Goal: Transaction & Acquisition: Purchase product/service

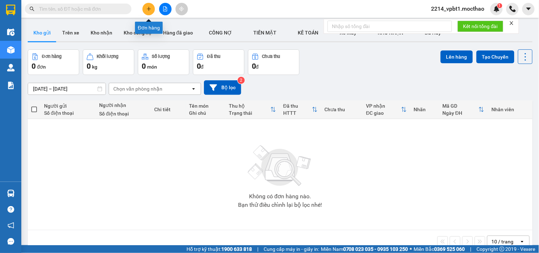
click at [145, 9] on button at bounding box center [148, 9] width 12 height 12
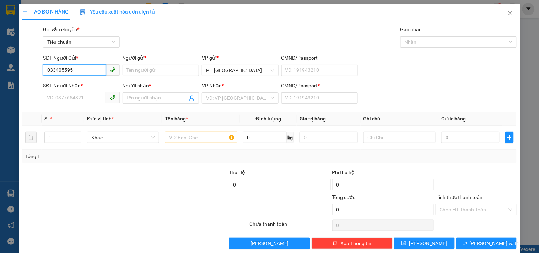
type input "0334055951"
click at [74, 88] on div "0334055951 - TUYẾT" at bounding box center [80, 85] width 67 height 8
type input "TUYẾT"
type input "0392438351"
type input "NHI"
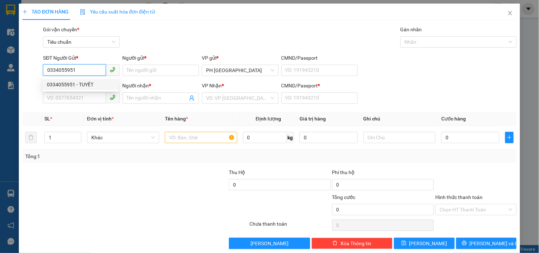
type input "1"
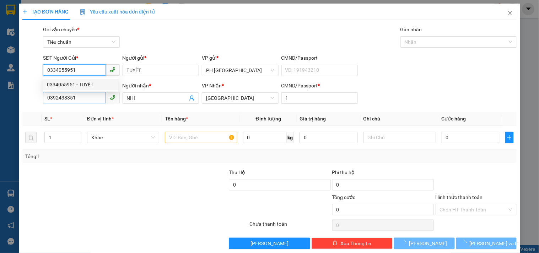
type input "50.000"
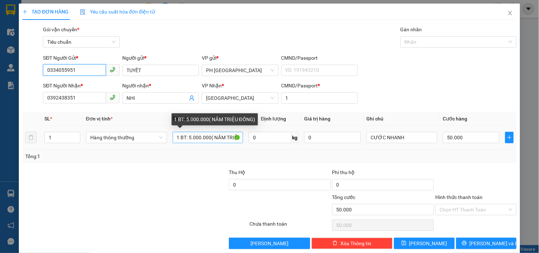
type input "0334055951"
drag, startPoint x: 184, startPoint y: 137, endPoint x: 172, endPoint y: 137, distance: 12.1
click at [173, 137] on input "1 BT: 5.000.000( NĂM TRIỆU ĐỒNG)" at bounding box center [208, 137] width 71 height 11
drag, startPoint x: 185, startPoint y: 138, endPoint x: 171, endPoint y: 137, distance: 13.9
click at [173, 137] on input "1 BT: 5.000.000( NĂM TRIỆU ĐỒNG)" at bounding box center [208, 137] width 71 height 11
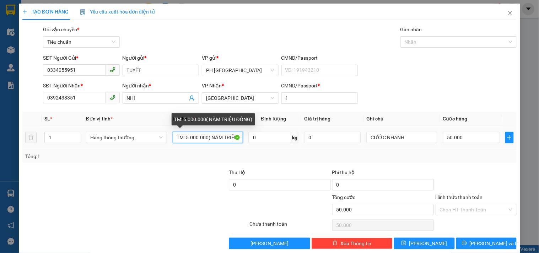
click at [187, 137] on input "TM: 5.000.000( NĂM TRIỆU ĐỒNG)" at bounding box center [208, 137] width 71 height 11
drag, startPoint x: 207, startPoint y: 136, endPoint x: 243, endPoint y: 139, distance: 36.4
click at [243, 139] on tr "1 Hàng thông thường TM: 2.000.000( NĂM TRIỆU ĐỒNG) 0 kg 0 CƯỚC NHANH 50.000" at bounding box center [269, 138] width 494 height 24
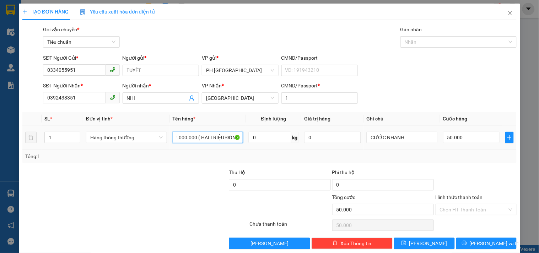
scroll to position [0, 13]
type input "TM: 2.000.000 ( HAI TRIỆU ĐỒNG)"
click at [460, 137] on input "50.000" at bounding box center [471, 137] width 57 height 11
type input "0"
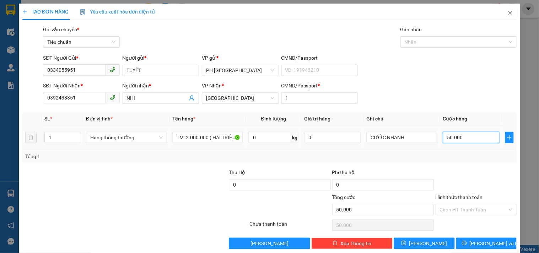
type input "0"
type input "2"
type input "02"
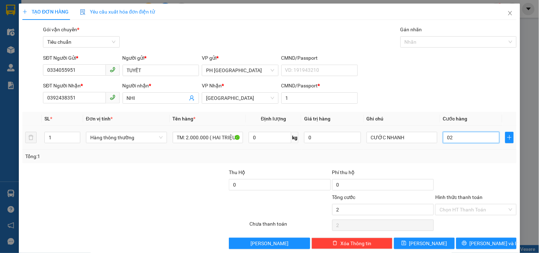
type input "20"
type input "020"
type input "20.000"
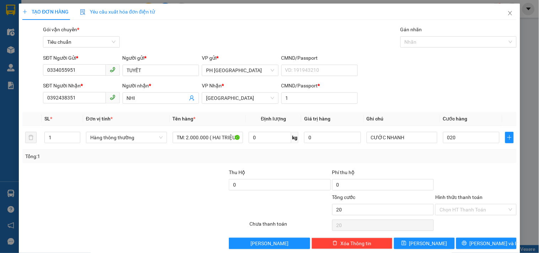
type input "20.000"
click at [449, 178] on div at bounding box center [475, 180] width 82 height 25
click at [460, 212] on input "Hình thức thanh toán" at bounding box center [472, 209] width 67 height 11
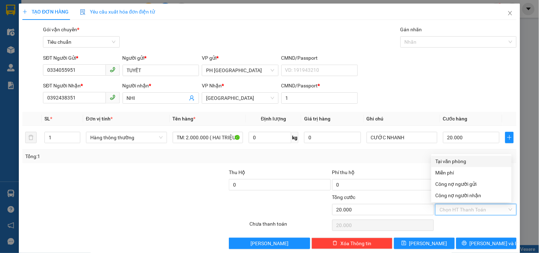
click at [458, 162] on div "Tại văn phòng" at bounding box center [471, 161] width 72 height 8
type input "0"
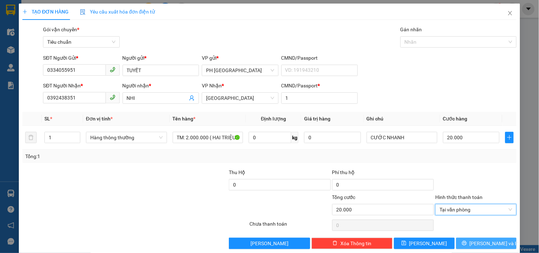
click at [456, 246] on button "[PERSON_NAME] và In" at bounding box center [486, 243] width 60 height 11
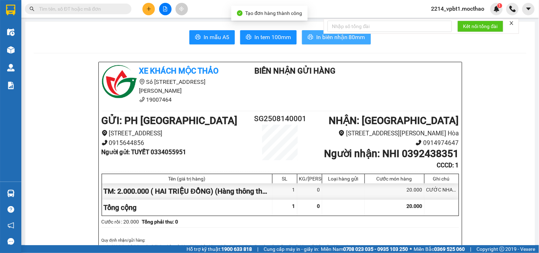
click at [327, 39] on span "In biên nhận 80mm" at bounding box center [340, 37] width 49 height 9
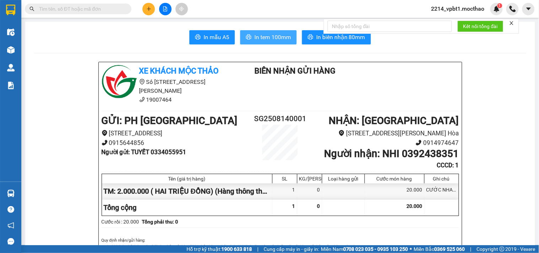
click at [266, 39] on span "In tem 100mm" at bounding box center [272, 37] width 37 height 9
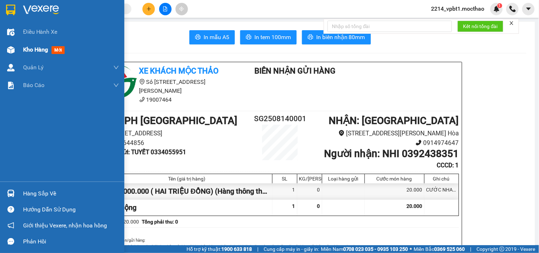
click at [29, 51] on span "Kho hàng" at bounding box center [35, 49] width 25 height 7
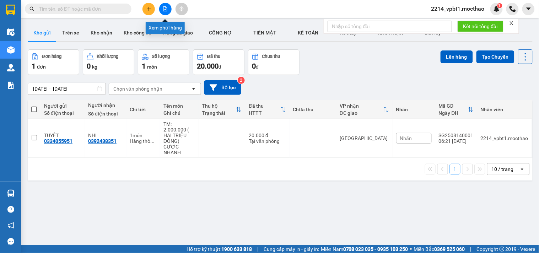
click at [163, 8] on icon "file-add" at bounding box center [165, 8] width 4 height 5
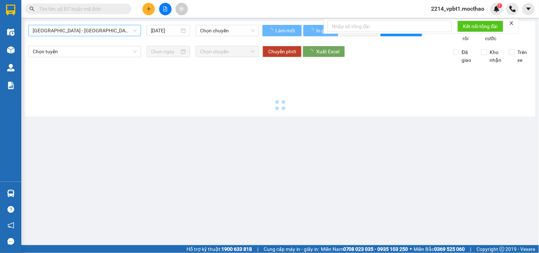
type input "[DATE]"
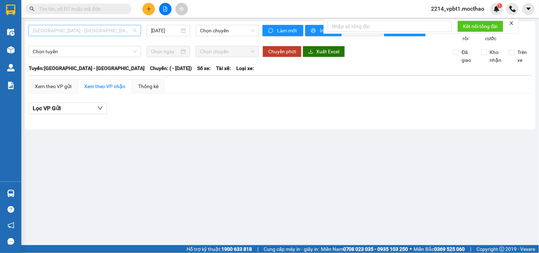
click at [107, 32] on span "Sài Gòn - Tuy Hòa" at bounding box center [85, 30] width 104 height 11
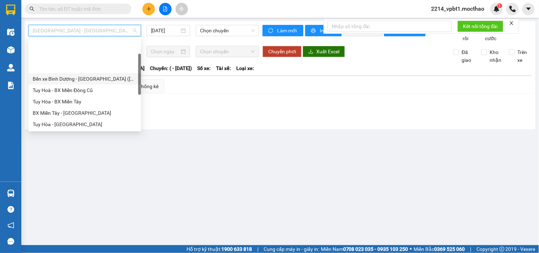
scroll to position [39, 0]
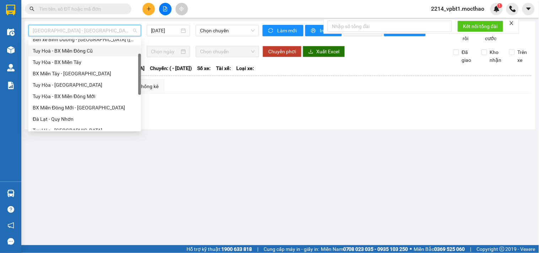
click at [87, 54] on div "Tuy Hoà - BX Miền Đông Cũ" at bounding box center [85, 51] width 104 height 8
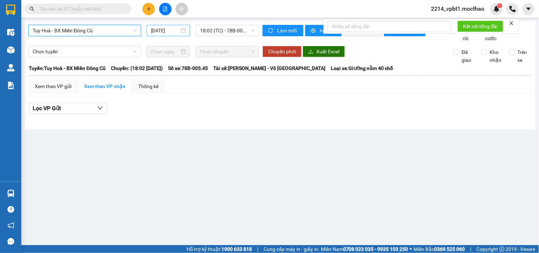
click at [173, 31] on input "[DATE]" at bounding box center [165, 31] width 29 height 8
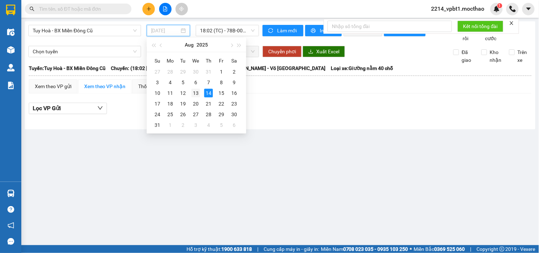
click at [199, 91] on div "13" at bounding box center [195, 93] width 9 height 9
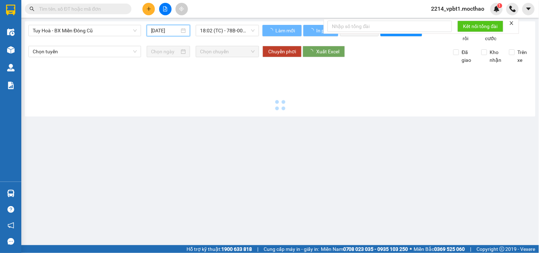
type input "13/08/2025"
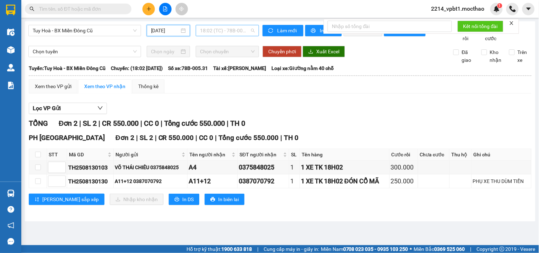
click at [221, 29] on span "18:02 (TC) - 78B-005.31" at bounding box center [227, 30] width 55 height 11
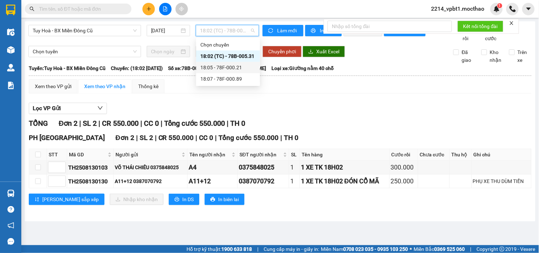
click at [238, 64] on div "18:05 - 78F-000.21" at bounding box center [227, 68] width 55 height 8
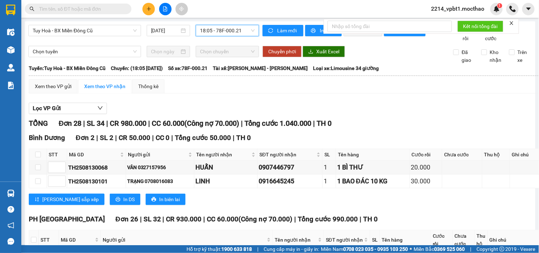
click at [222, 27] on span "18:05 - 78F-000.21" at bounding box center [227, 30] width 55 height 11
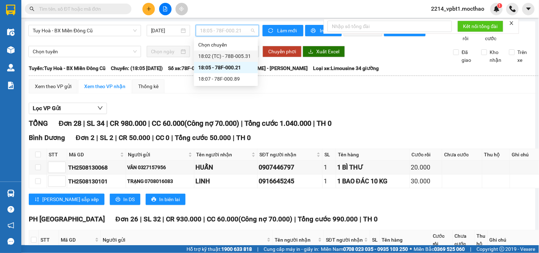
click at [223, 56] on div "18:02 (TC) - 78B-005.31" at bounding box center [225, 56] width 55 height 8
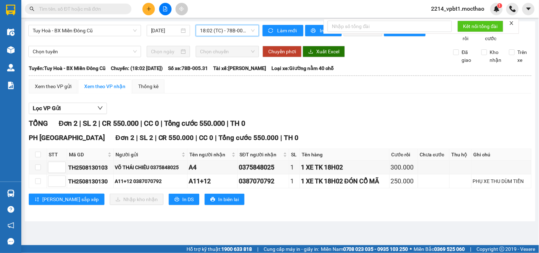
click at [226, 29] on span "18:02 (TC) - 78B-005.31" at bounding box center [227, 30] width 55 height 11
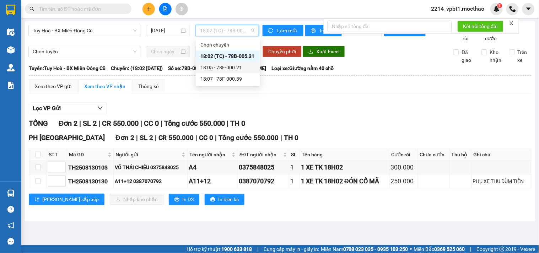
click at [229, 65] on div "18:05 - 78F-000.21" at bounding box center [227, 68] width 55 height 8
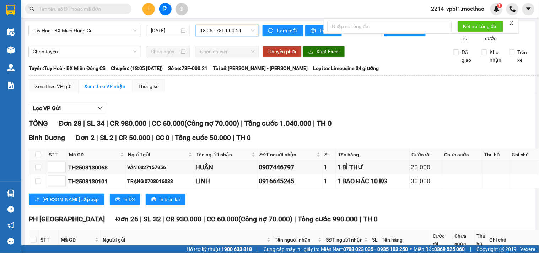
scroll to position [158, 0]
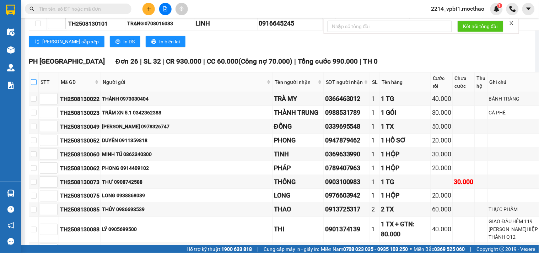
click at [37, 85] on input "checkbox" at bounding box center [34, 82] width 6 height 6
checkbox input "true"
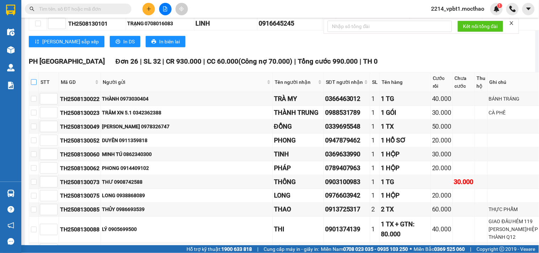
checkbox input "true"
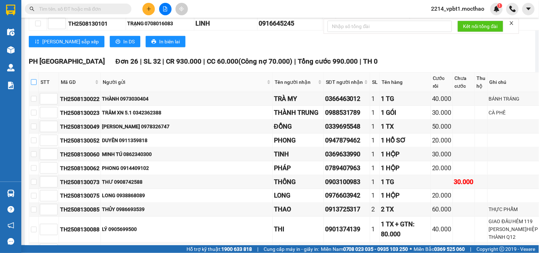
checkbox input "true"
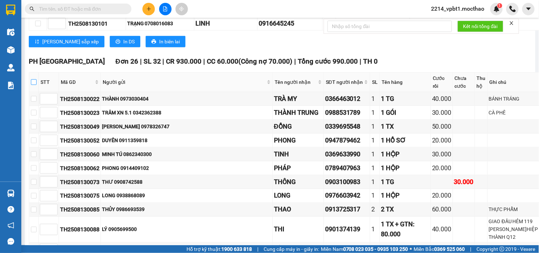
checkbox input "true"
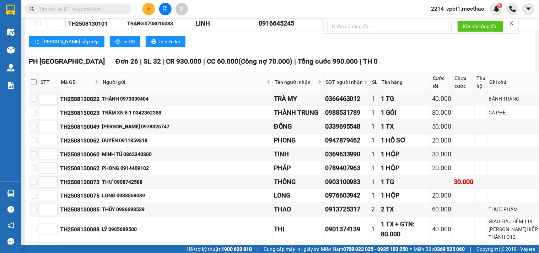
checkbox input "true"
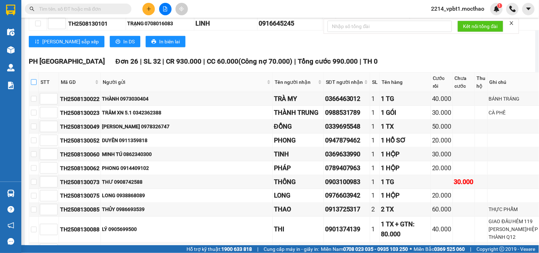
checkbox input "true"
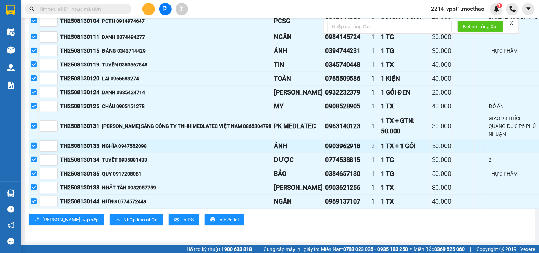
scroll to position [434, 0]
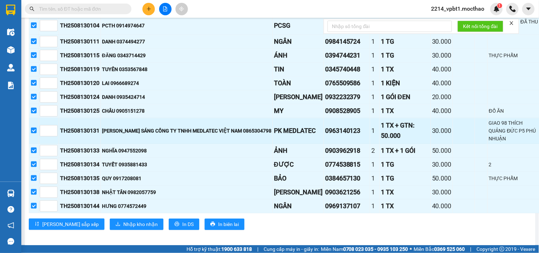
click at [221, 144] on td "ĐẶNG VĂN SÁNG CÔNG TY TNHH MEDLATEC VIỆT NAM 0865304798" at bounding box center [187, 131] width 172 height 26
click at [37, 133] on input "checkbox" at bounding box center [34, 130] width 6 height 6
checkbox input "false"
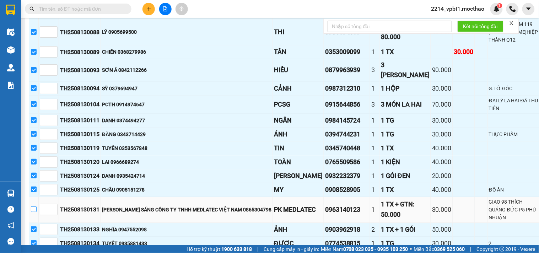
scroll to position [315, 0]
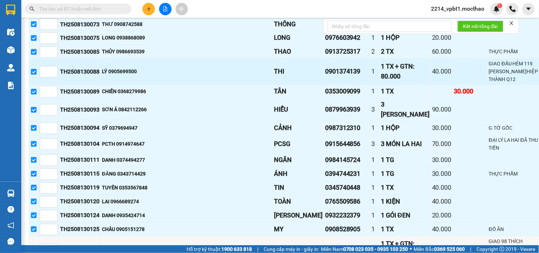
click at [37, 75] on input "checkbox" at bounding box center [34, 72] width 6 height 6
checkbox input "false"
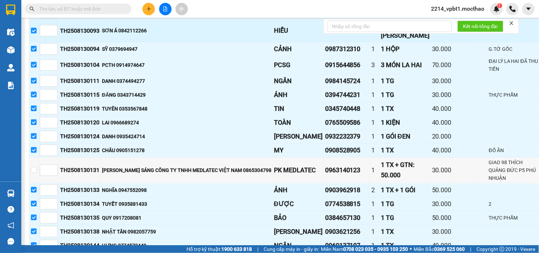
scroll to position [476, 0]
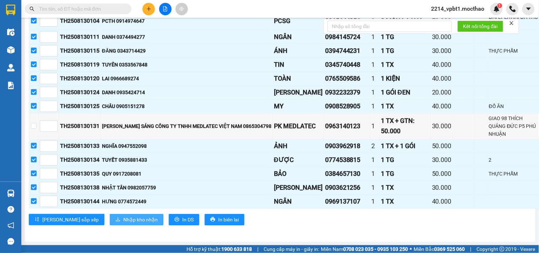
click at [123, 220] on span "Nhập kho nhận" at bounding box center [140, 220] width 34 height 8
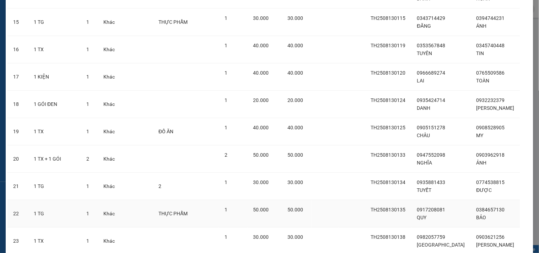
scroll to position [515, 0]
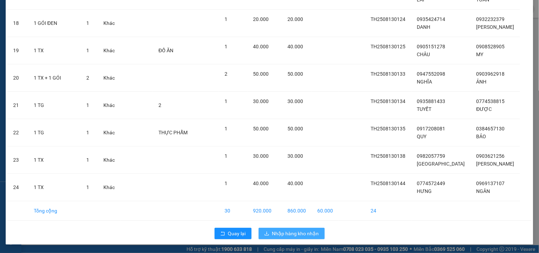
click at [290, 233] on span "Nhập hàng kho nhận" at bounding box center [295, 233] width 47 height 8
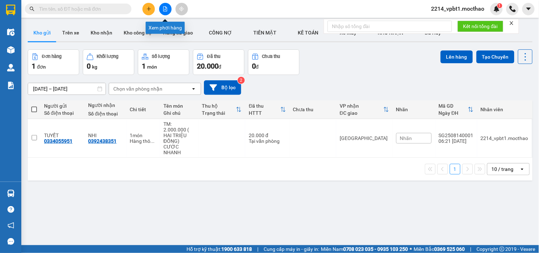
click at [162, 9] on button at bounding box center [165, 9] width 12 height 12
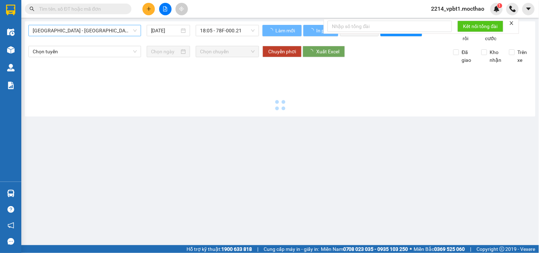
type input "[DATE]"
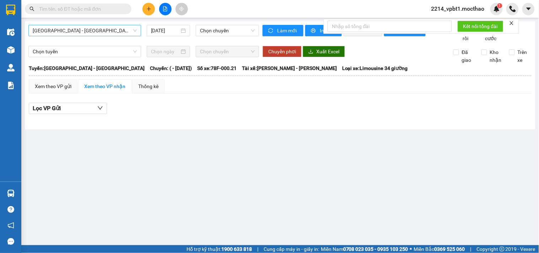
click at [66, 30] on span "Sài Gòn - Tuy Hòa" at bounding box center [85, 30] width 104 height 11
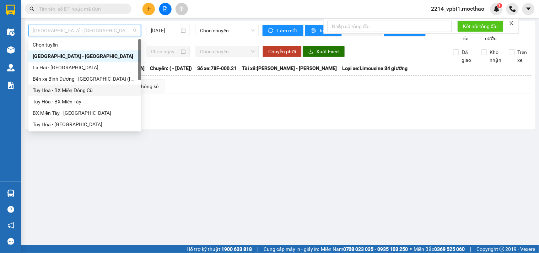
click at [61, 91] on div "Tuy Hoà - BX Miền Đông Cũ" at bounding box center [85, 90] width 104 height 8
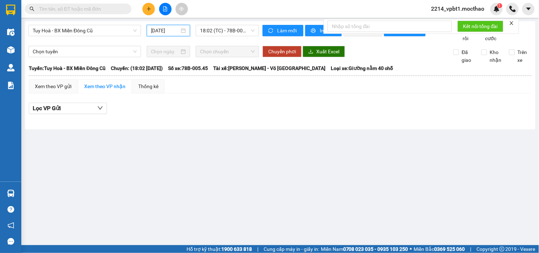
click at [172, 31] on input "[DATE]" at bounding box center [165, 31] width 29 height 8
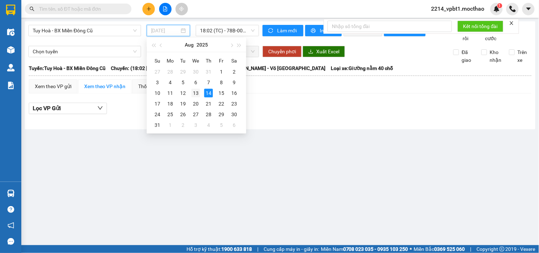
click at [194, 93] on div "13" at bounding box center [195, 93] width 9 height 9
type input "13/08/2025"
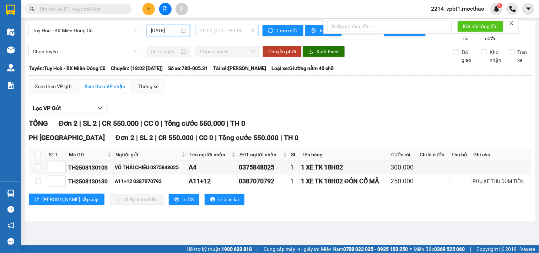
click at [224, 33] on span "18:02 (TC) - 78B-005.31" at bounding box center [227, 30] width 55 height 11
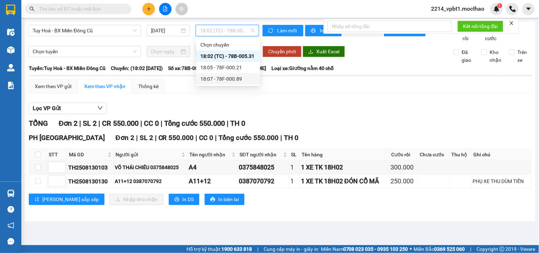
click at [234, 81] on div "18:07 - 78F-000.89" at bounding box center [227, 79] width 55 height 8
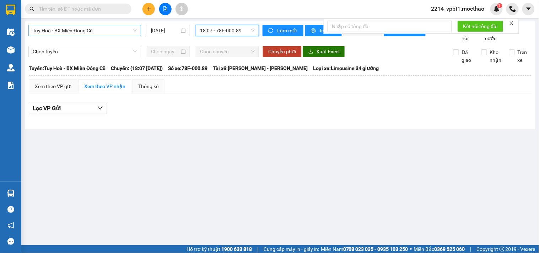
click at [115, 32] on span "Tuy Hoà - BX Miền Đông Cũ" at bounding box center [85, 30] width 104 height 11
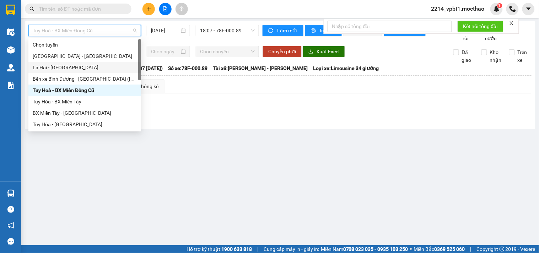
scroll to position [118, 0]
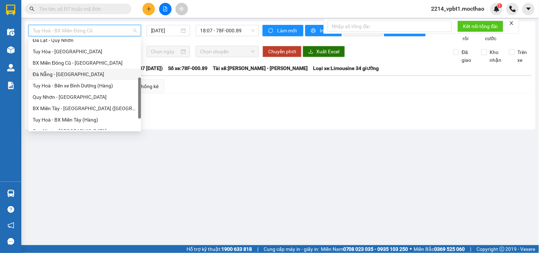
click at [60, 77] on div "Đà Nẵng - Tuy Hoà" at bounding box center [85, 74] width 104 height 8
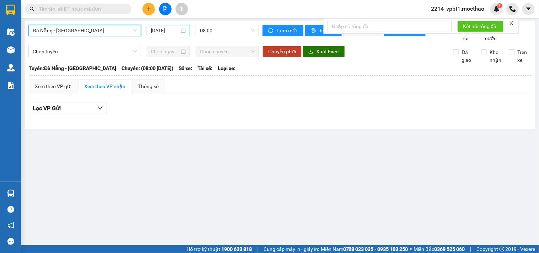
click at [175, 32] on input "[DATE]" at bounding box center [165, 31] width 29 height 8
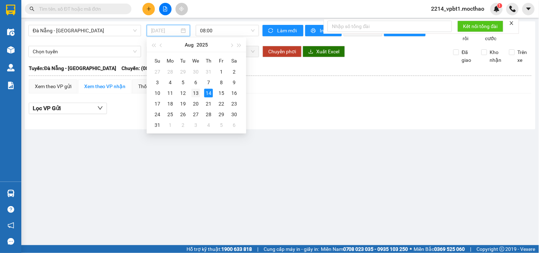
click at [192, 93] on div "13" at bounding box center [195, 93] width 9 height 9
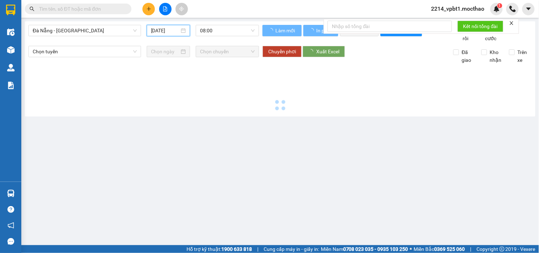
type input "13/08/2025"
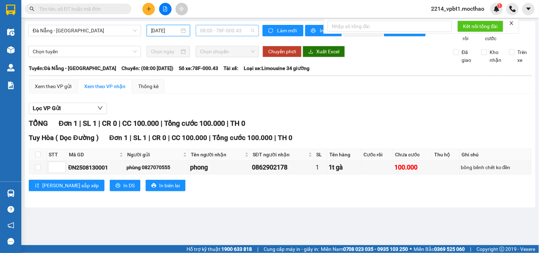
click at [227, 29] on span "08:00 - 78F-000.43" at bounding box center [227, 30] width 55 height 11
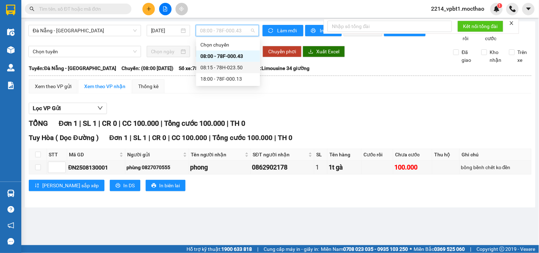
click at [226, 65] on div "08:15 - 78H-023.50" at bounding box center [227, 68] width 55 height 8
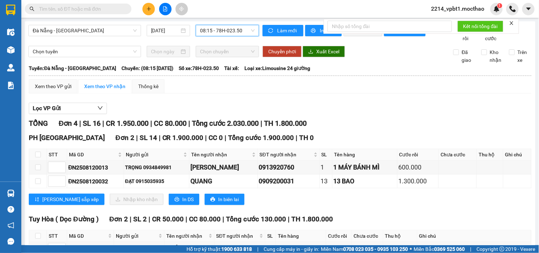
scroll to position [69, 0]
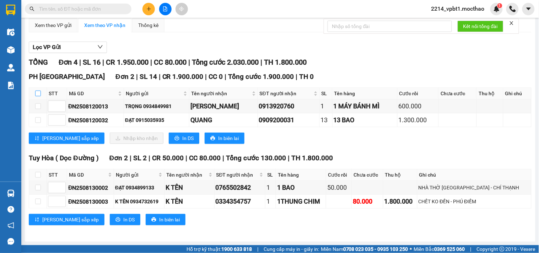
click at [37, 92] on input "checkbox" at bounding box center [38, 94] width 6 height 6
checkbox input "true"
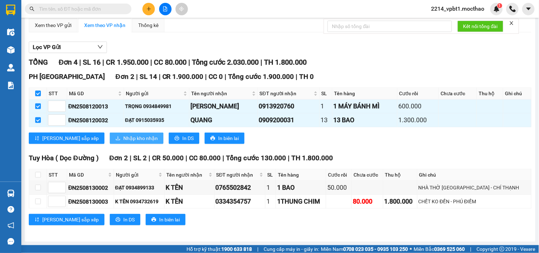
click at [123, 138] on span "Nhập kho nhận" at bounding box center [140, 138] width 34 height 8
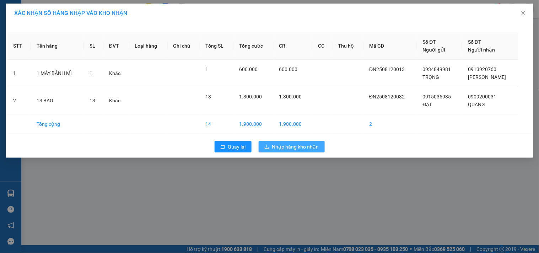
click at [274, 148] on span "Nhập hàng kho nhận" at bounding box center [295, 147] width 47 height 8
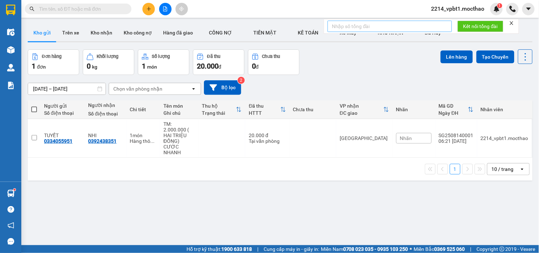
drag, startPoint x: 79, startPoint y: 11, endPoint x: 366, endPoint y: 29, distance: 287.8
click at [80, 11] on input "text" at bounding box center [81, 9] width 84 height 8
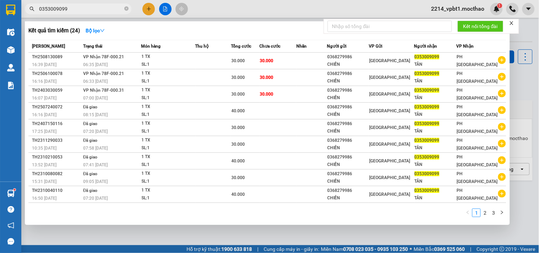
type input "0353009099"
click at [151, 7] on div at bounding box center [269, 126] width 539 height 253
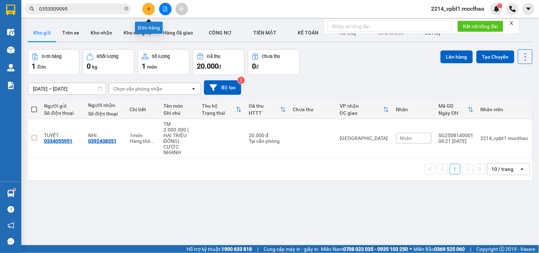
click at [149, 8] on icon "plus" at bounding box center [148, 8] width 5 height 5
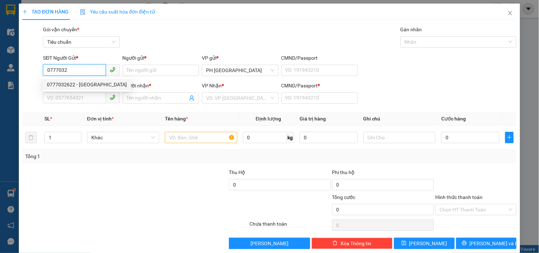
click at [77, 83] on div "0777032622 - HÀ" at bounding box center [87, 85] width 80 height 8
type input "0777032622"
type input "HÀ"
type input "0776133269"
type input "HƯỜNG"
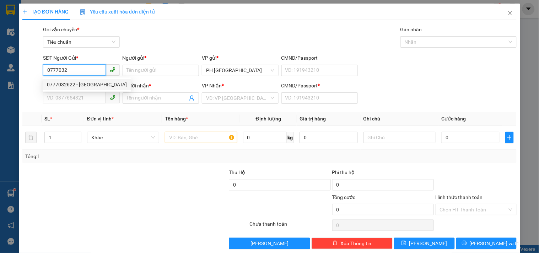
type input "1"
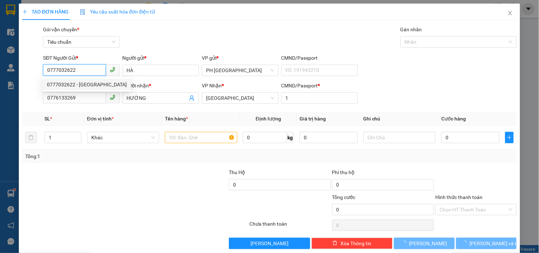
type input "50.000"
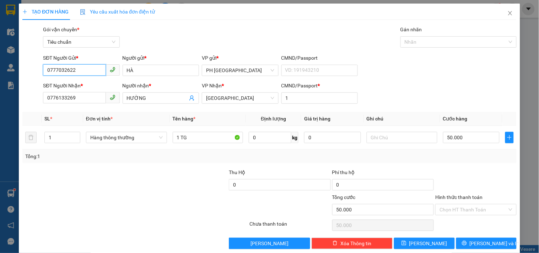
scroll to position [10, 0]
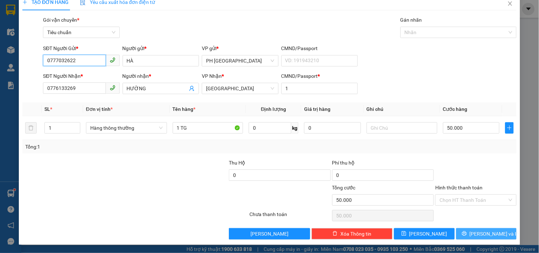
type input "0777032622"
click at [466, 234] on icon "printer" at bounding box center [464, 233] width 5 height 5
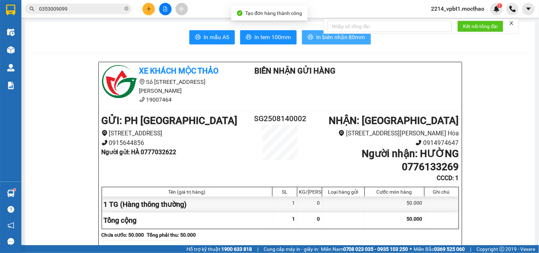
click at [320, 38] on span "In biên nhận 80mm" at bounding box center [340, 37] width 49 height 9
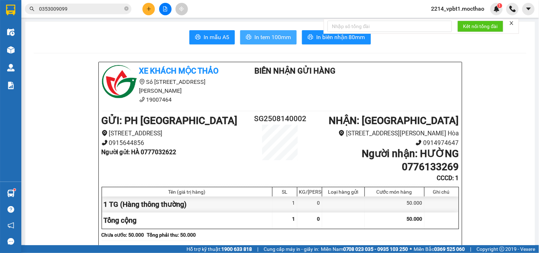
click at [282, 41] on span "In tem 100mm" at bounding box center [272, 37] width 37 height 9
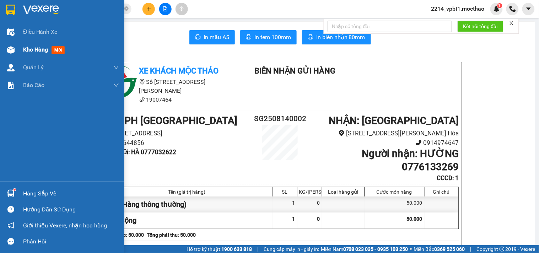
click at [34, 53] on span "Kho hàng" at bounding box center [35, 49] width 25 height 7
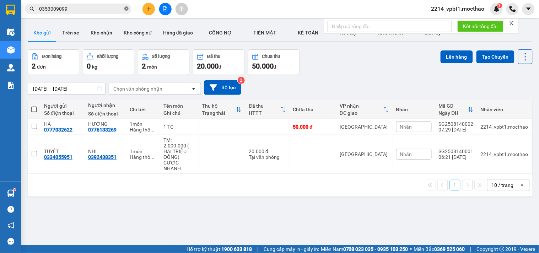
click at [127, 8] on icon "close-circle" at bounding box center [126, 8] width 4 height 4
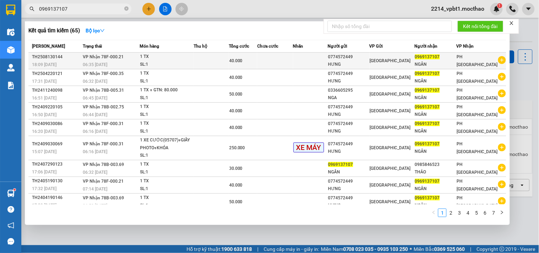
type input "0969137107"
click at [286, 62] on td at bounding box center [275, 61] width 36 height 17
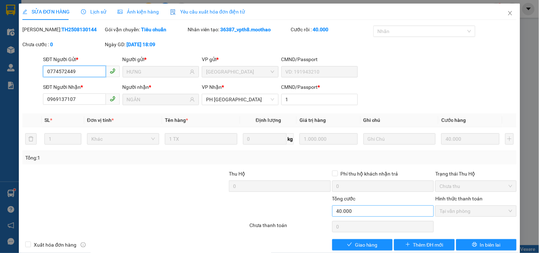
type input "0774572449"
type input "HƯNG"
type input "0969137107"
type input "NGÂN"
type input "1"
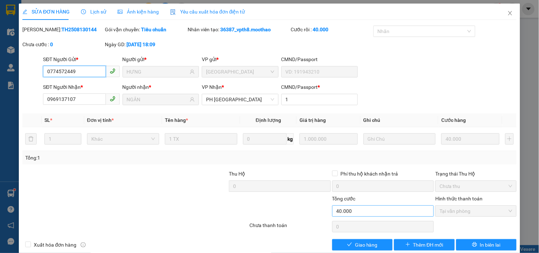
type input "40.000"
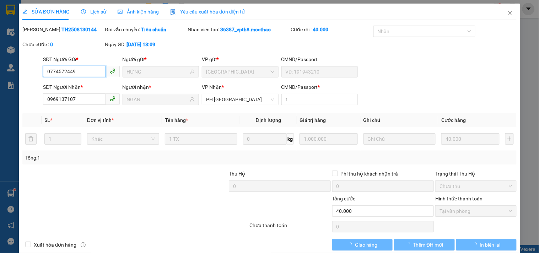
scroll to position [11, 0]
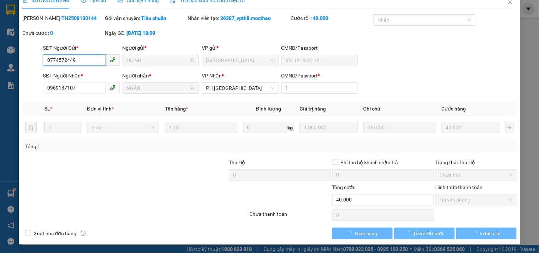
checkbox input "true"
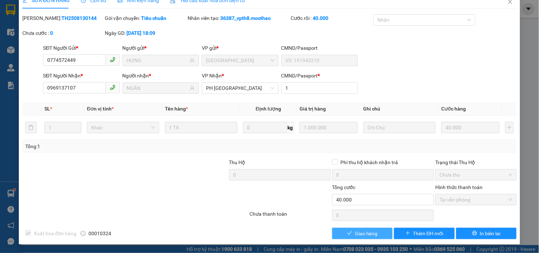
click at [368, 232] on span "Giao hàng" at bounding box center [366, 233] width 23 height 8
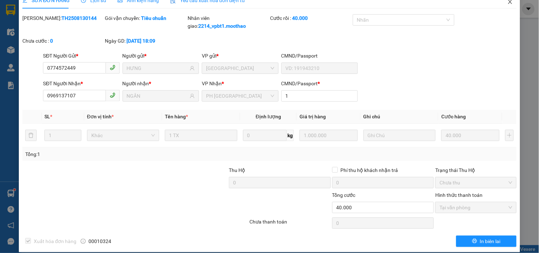
click at [507, 1] on icon "close" at bounding box center [510, 2] width 6 height 6
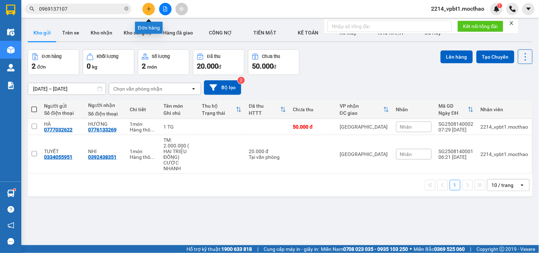
click at [146, 11] on icon "plus" at bounding box center [148, 8] width 5 height 5
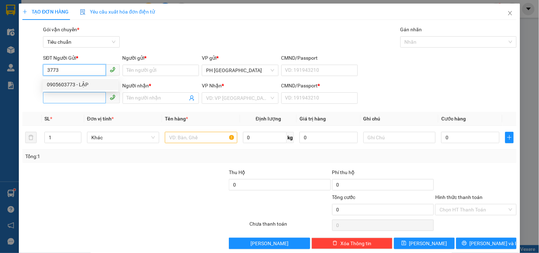
drag, startPoint x: 76, startPoint y: 84, endPoint x: 50, endPoint y: 96, distance: 28.4
click at [76, 84] on div "0905603773 - LẬP" at bounding box center [80, 85] width 67 height 8
type input "0905603773"
type input "LẬP"
type input "0906353640"
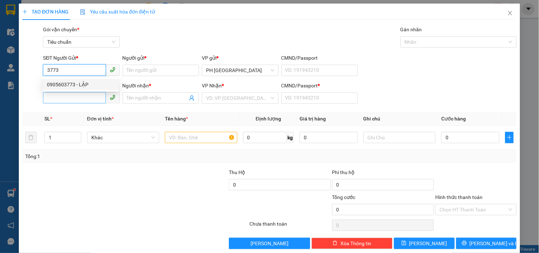
type input "THỦY"
type input "1"
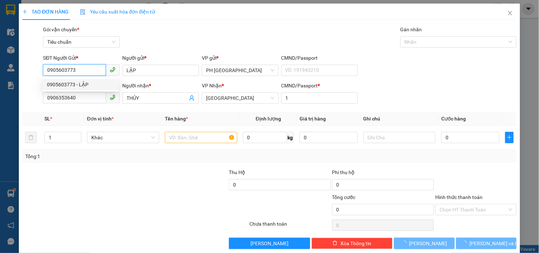
type input "100.000"
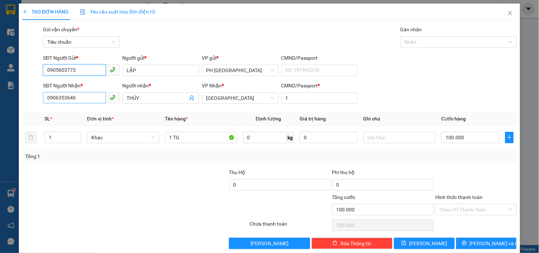
type input "0905603773"
click at [77, 102] on input "0906353640" at bounding box center [74, 97] width 62 height 11
click at [126, 167] on div "Transit Pickup Surcharge Ids Transit Deliver Surcharge Ids Transit Deliver Surc…" at bounding box center [269, 137] width 494 height 223
click at [467, 132] on input "100.000" at bounding box center [470, 137] width 58 height 11
type input "1"
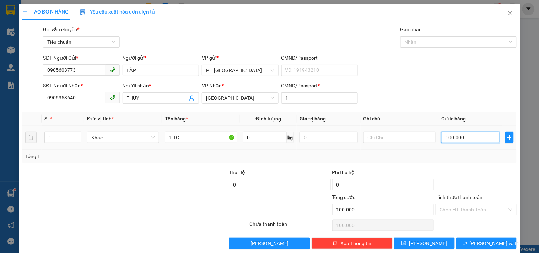
type input "1"
type input "12"
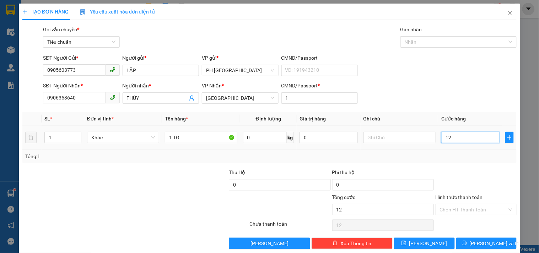
type input "120"
type input "120.000"
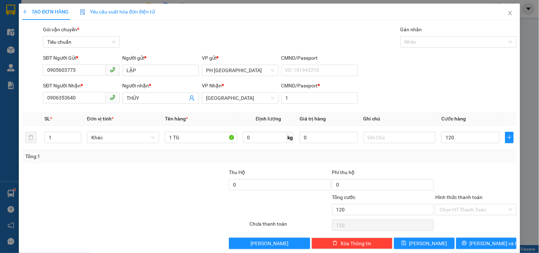
type input "120.000"
click at [458, 164] on div "Transit Pickup Surcharge Ids Transit Deliver Surcharge Ids Transit Deliver Surc…" at bounding box center [269, 137] width 494 height 223
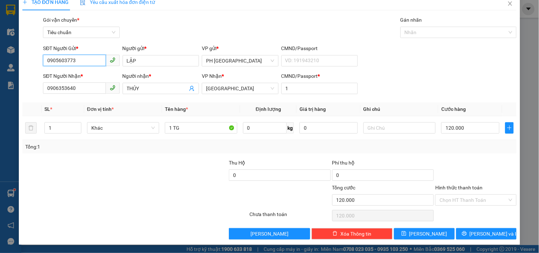
drag, startPoint x: 82, startPoint y: 61, endPoint x: 15, endPoint y: 61, distance: 67.5
click at [15, 61] on div "TẠO ĐƠN HÀNG Yêu cầu xuất hóa đơn điện tử Transit Pickup Surcharge Ids Transit …" at bounding box center [269, 126] width 539 height 253
click at [416, 65] on div "SĐT Người Gửi * 0905603773 Người gửi * LẬP VP gửi * PH Sài Gòn CMND/Passport VD…" at bounding box center [280, 56] width 476 height 25
click at [465, 201] on input "Hình thức thanh toán" at bounding box center [472, 200] width 67 height 11
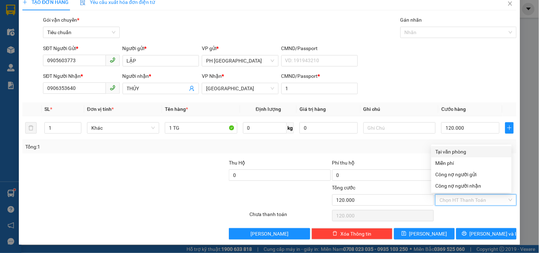
click at [462, 148] on div "Tại văn phòng" at bounding box center [471, 152] width 72 height 8
type input "0"
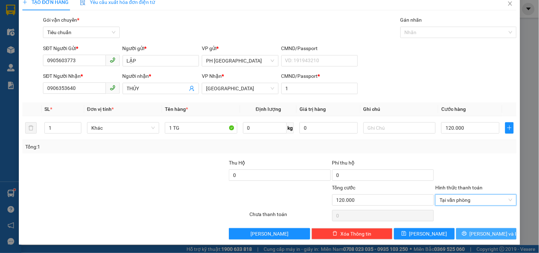
click at [463, 232] on button "[PERSON_NAME] và In" at bounding box center [486, 233] width 60 height 11
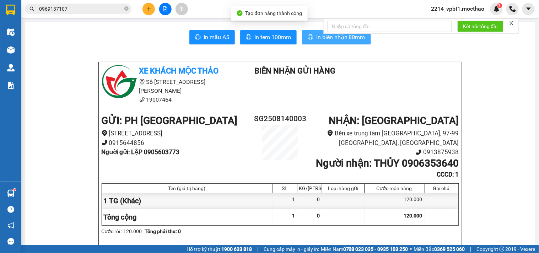
click at [321, 36] on span "In biên nhận 80mm" at bounding box center [340, 37] width 49 height 9
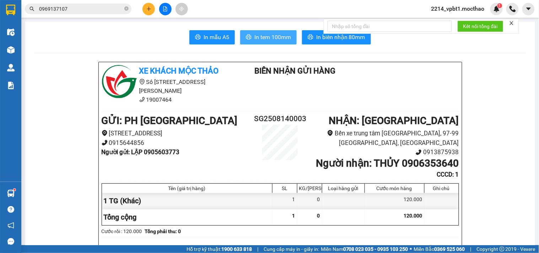
click at [277, 38] on span "In tem 100mm" at bounding box center [272, 37] width 37 height 9
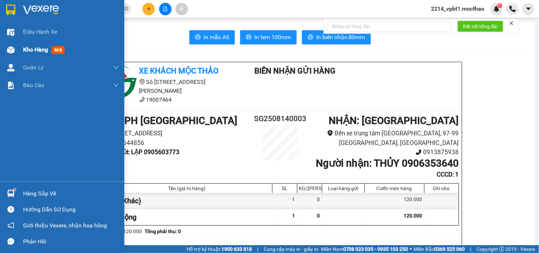
click at [38, 48] on span "Kho hàng" at bounding box center [35, 49] width 25 height 7
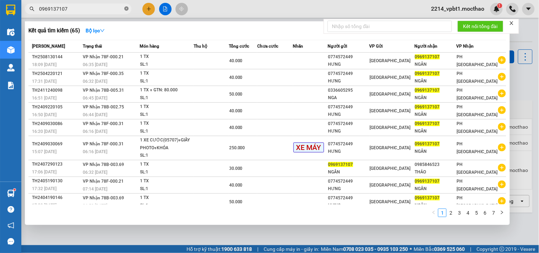
click at [126, 11] on span at bounding box center [126, 9] width 4 height 7
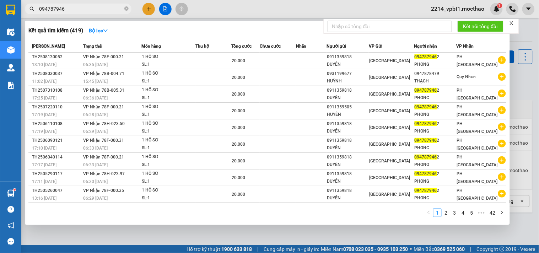
type input "0947879462"
click at [127, 9] on icon "close-circle" at bounding box center [126, 8] width 4 height 4
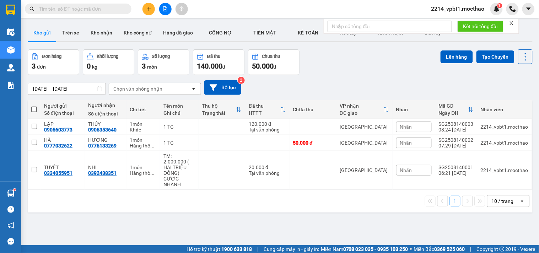
click at [103, 11] on input "text" at bounding box center [81, 9] width 84 height 8
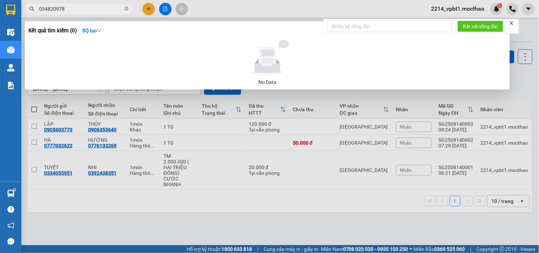
type input "0348209781"
click at [125, 6] on icon "close-circle" at bounding box center [126, 8] width 4 height 4
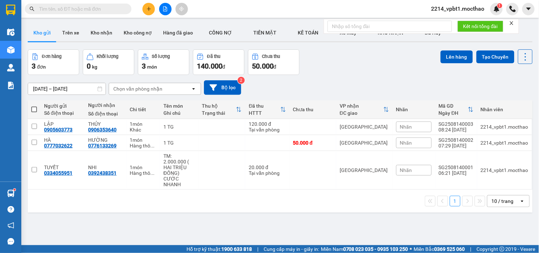
type input "8"
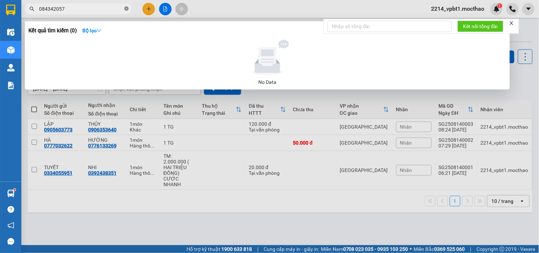
type input "0843420572"
click at [126, 7] on icon "close-circle" at bounding box center [126, 8] width 4 height 4
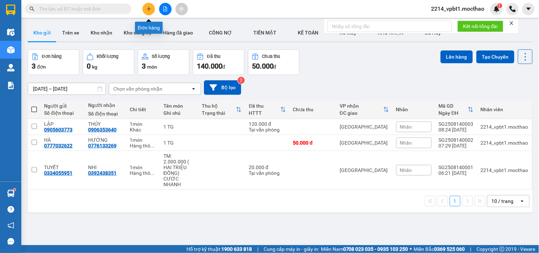
click at [147, 5] on button at bounding box center [148, 9] width 12 height 12
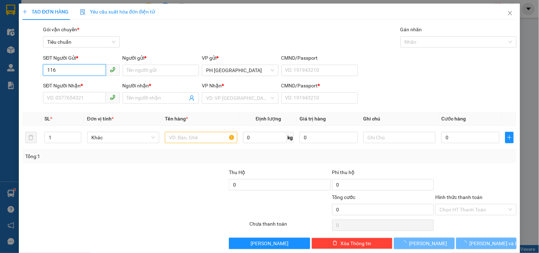
type input "1168"
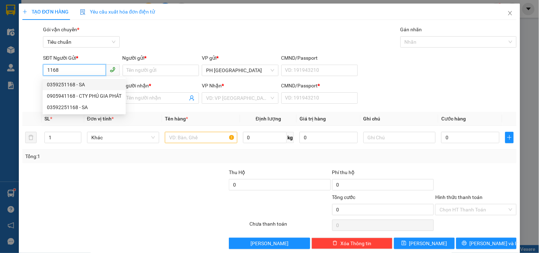
drag, startPoint x: 70, startPoint y: 70, endPoint x: 30, endPoint y: 74, distance: 40.3
click at [30, 74] on div "SĐT Người Gửi * 1168 Người gửi * Tên người gửi VP gửi * PH Sài Gòn CMND/Passpor…" at bounding box center [269, 66] width 495 height 25
type input "0359251168"
click at [76, 85] on div "0359251168 - SA" at bounding box center [80, 85] width 67 height 8
type input "SA"
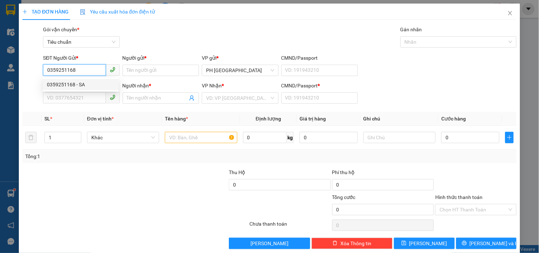
type input "0902971848"
type input "[PERSON_NAME]"
type input "1"
type input "50.000"
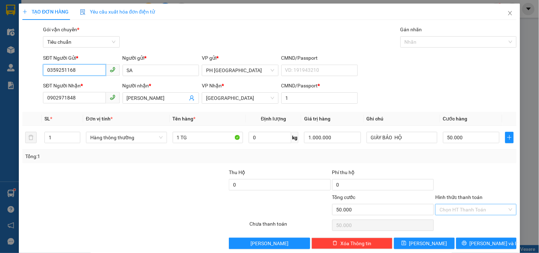
type input "0359251168"
click at [461, 204] on input "Hình thức thanh toán" at bounding box center [472, 209] width 67 height 11
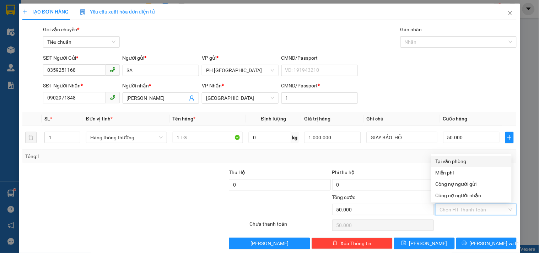
click at [465, 157] on div "Tại văn phòng" at bounding box center [471, 161] width 72 height 8
type input "0"
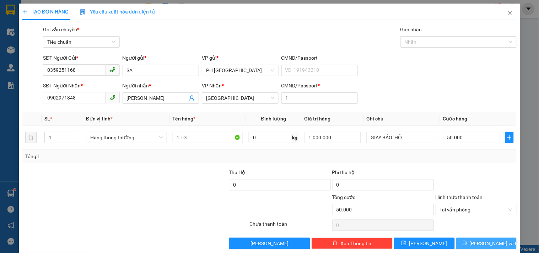
click at [460, 238] on button "[PERSON_NAME] và In" at bounding box center [486, 243] width 60 height 11
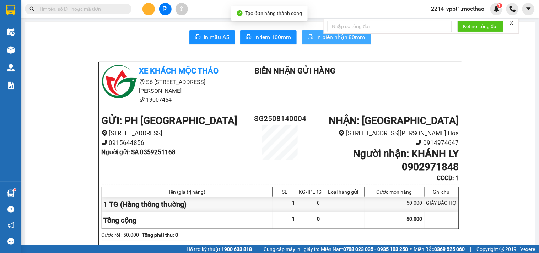
click at [317, 41] on span "In biên nhận 80mm" at bounding box center [340, 37] width 49 height 9
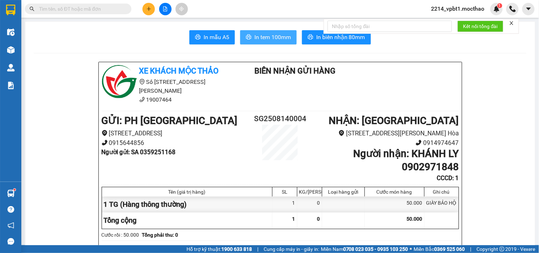
click at [272, 34] on span "In tem 100mm" at bounding box center [272, 37] width 37 height 9
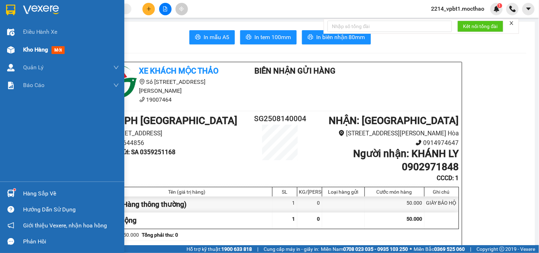
click at [38, 48] on span "Kho hàng" at bounding box center [35, 49] width 25 height 7
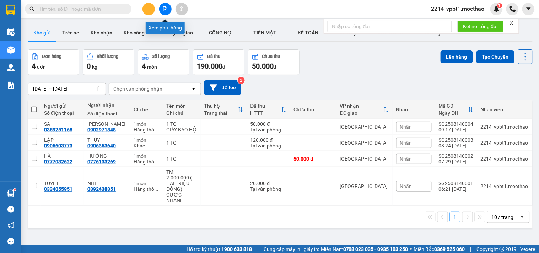
click at [165, 12] on button at bounding box center [165, 9] width 12 height 12
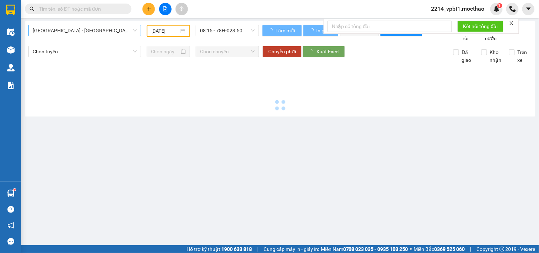
type input "[DATE]"
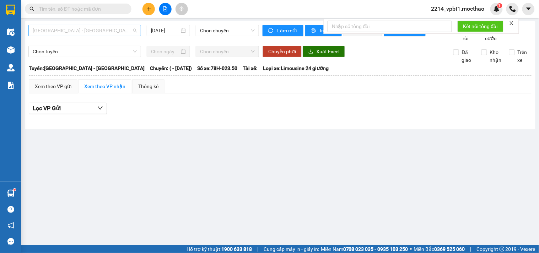
click at [98, 30] on span "Sài Gòn - Tuy Hòa" at bounding box center [85, 30] width 104 height 11
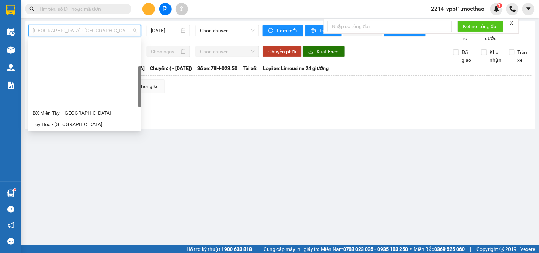
click at [65, 177] on div "BX Miền Đông Cũ - Tuy Hoà" at bounding box center [85, 181] width 104 height 8
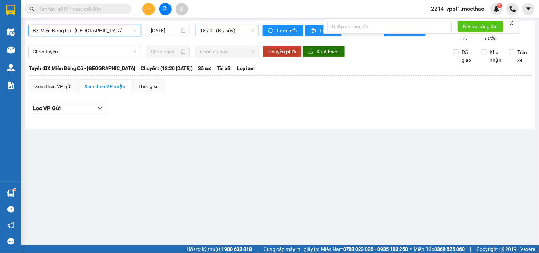
click at [221, 30] on span "18:20 - (Đã hủy)" at bounding box center [227, 30] width 55 height 11
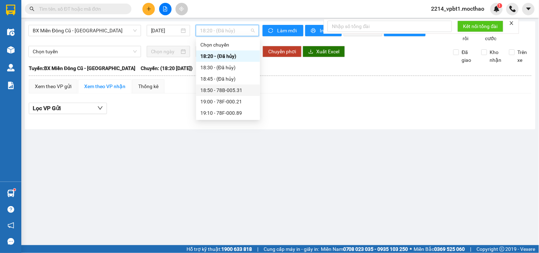
click at [233, 92] on div "18:50 - 78B-005.31" at bounding box center [227, 90] width 55 height 8
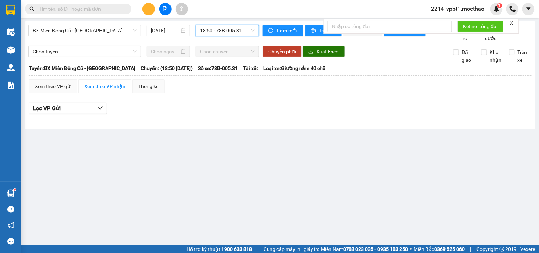
click at [237, 31] on span "18:50 - 78B-005.31" at bounding box center [227, 30] width 55 height 11
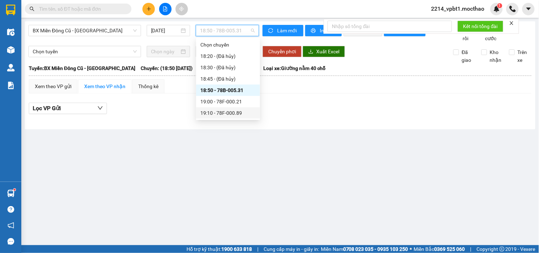
click at [232, 116] on div "19:10 - 78F-000.89" at bounding box center [227, 113] width 55 height 8
click at [223, 33] on span "19:10 - 78F-000.89" at bounding box center [227, 30] width 55 height 11
click at [233, 103] on div "19:00 - 78F-000.21" at bounding box center [227, 102] width 55 height 8
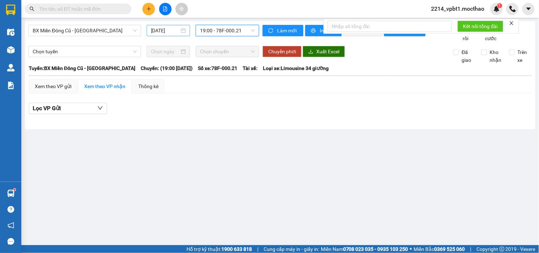
click at [170, 32] on input "[DATE]" at bounding box center [165, 31] width 29 height 8
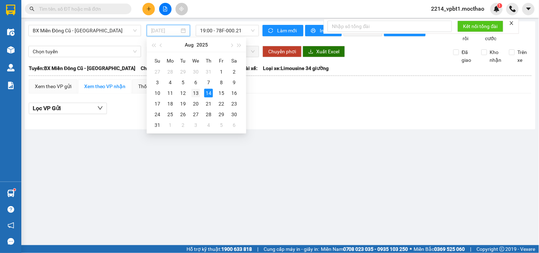
click at [197, 95] on div "13" at bounding box center [195, 93] width 9 height 9
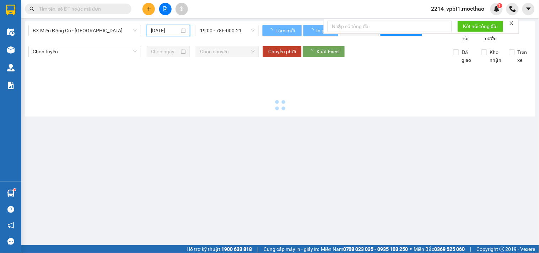
type input "13/08/2025"
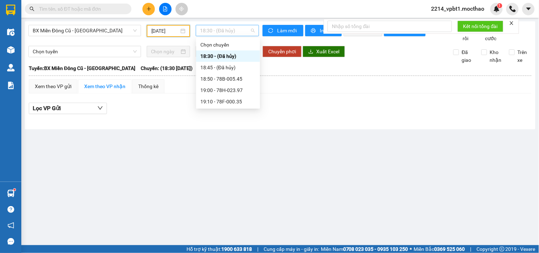
click at [227, 29] on span "18:30 - (Đã hủy)" at bounding box center [227, 30] width 55 height 11
click at [225, 98] on div "19:10 - 78F-000.35" at bounding box center [227, 102] width 55 height 8
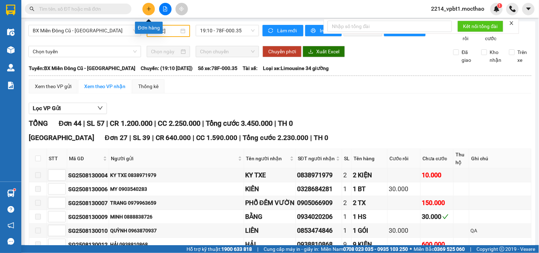
click at [148, 10] on icon "plus" at bounding box center [148, 8] width 5 height 5
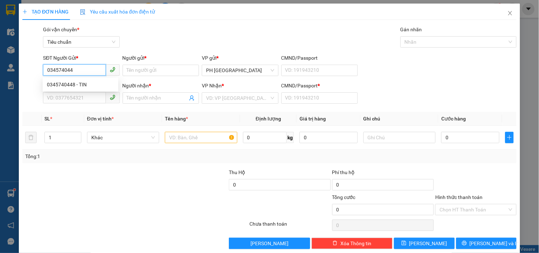
type input "0345740448"
click at [51, 81] on div "0345740448 - TIN" at bounding box center [80, 85] width 67 height 8
type input "TIN"
type input "0914565050"
type input "PHẤT"
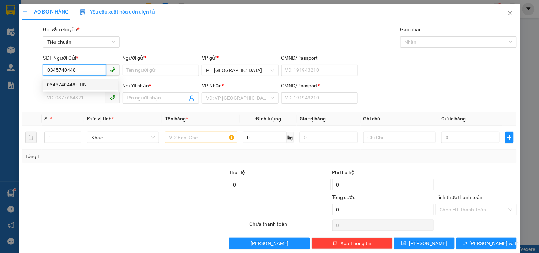
type input "1"
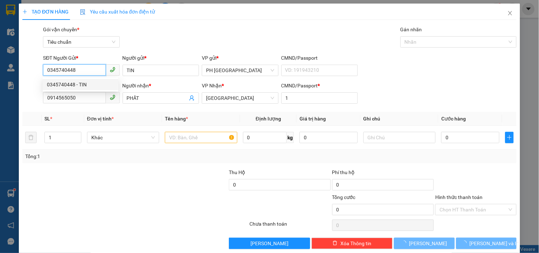
type input "40.000"
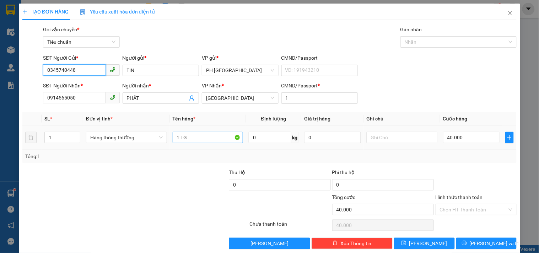
type input "0345740448"
click at [191, 137] on input "1 TG" at bounding box center [208, 137] width 71 height 11
type input "1 HS"
click at [462, 137] on input "40.000" at bounding box center [471, 137] width 57 height 11
type input "0"
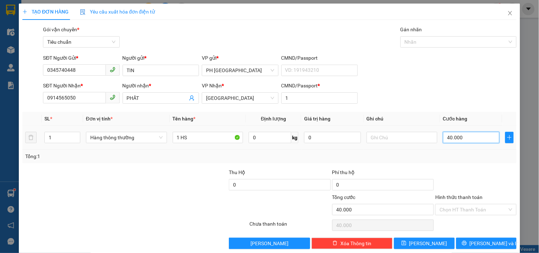
type input "0"
type input "3"
type input "03"
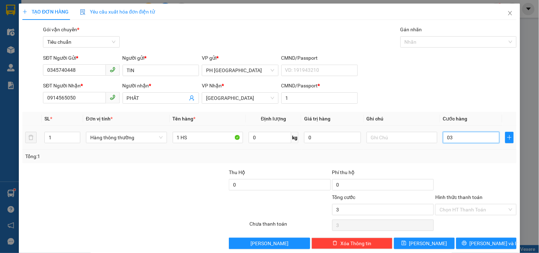
type input "30"
type input "030"
type input "30.000"
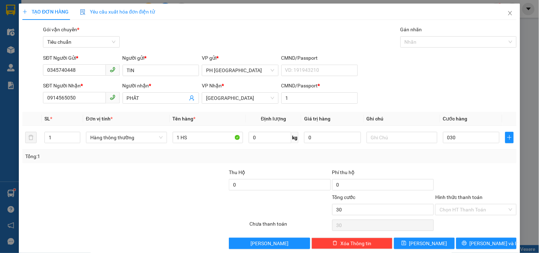
type input "30.000"
click at [437, 158] on div "Tổng: 1" at bounding box center [269, 156] width 488 height 8
drag, startPoint x: 82, startPoint y: 97, endPoint x: 48, endPoint y: 100, distance: 34.0
click at [48, 100] on input "0914565050" at bounding box center [74, 97] width 62 height 11
click at [134, 181] on div at bounding box center [176, 180] width 103 height 25
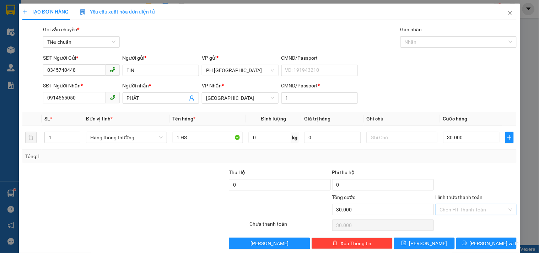
click at [450, 204] on input "Hình thức thanh toán" at bounding box center [472, 209] width 67 height 11
click at [449, 157] on div "Tại văn phòng" at bounding box center [471, 161] width 72 height 8
click at [466, 241] on icon "printer" at bounding box center [464, 243] width 5 height 5
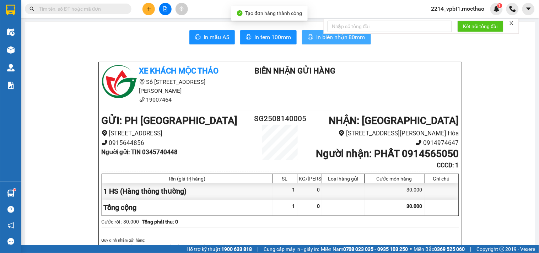
click at [308, 37] on icon "printer" at bounding box center [310, 36] width 5 height 5
click at [317, 37] on span "In biên nhận 80mm" at bounding box center [340, 37] width 49 height 9
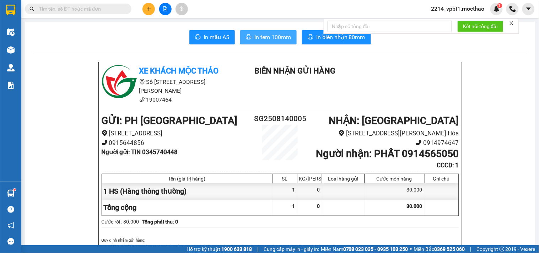
click at [268, 42] on button "In tem 100mm" at bounding box center [268, 37] width 56 height 14
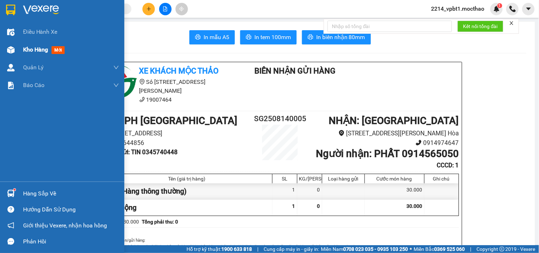
click at [44, 48] on span "Kho hàng" at bounding box center [35, 49] width 25 height 7
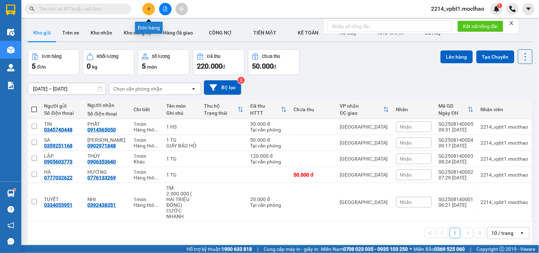
click at [151, 13] on button at bounding box center [148, 9] width 12 height 12
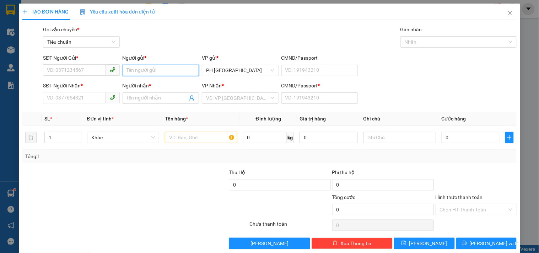
click at [147, 66] on input "Người gửi *" at bounding box center [160, 70] width 76 height 11
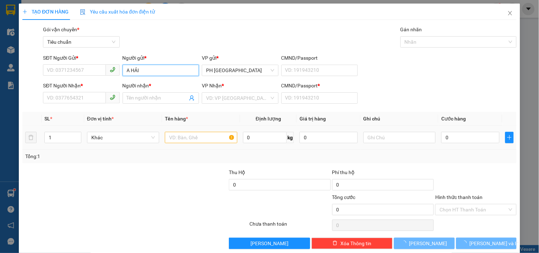
type input "A HẢI"
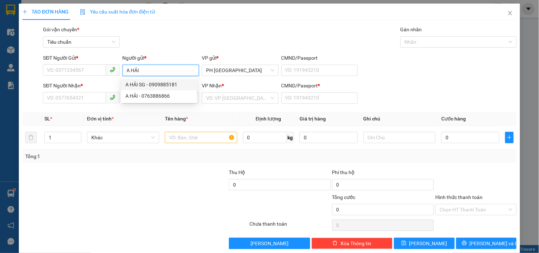
click at [172, 86] on div "A HẢI SG - 0909885181" at bounding box center [158, 85] width 67 height 8
type input "0909885181"
type input "A HẢI SG"
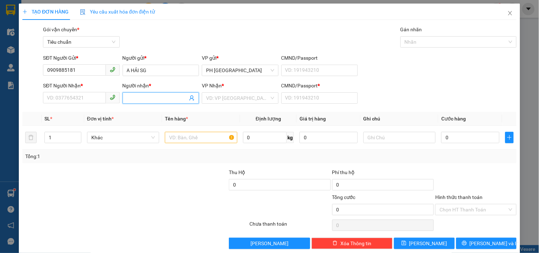
click at [147, 97] on input "Người nhận *" at bounding box center [157, 98] width 61 height 8
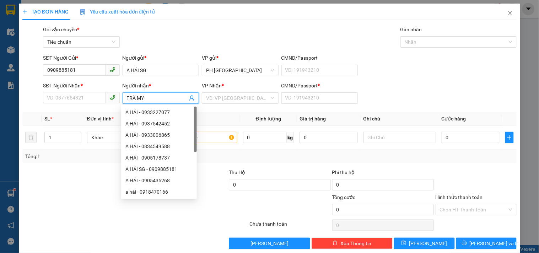
type input "TRÀ MY"
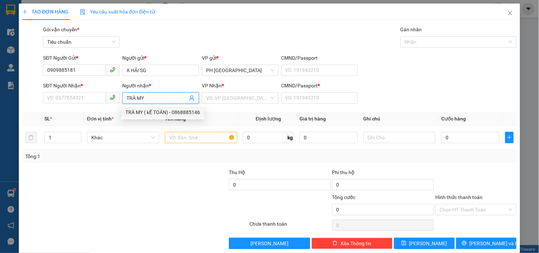
click at [151, 113] on div "TRÀ MY ( kẾ TOÁN) - 0868885146" at bounding box center [162, 112] width 75 height 8
type input "0868885146"
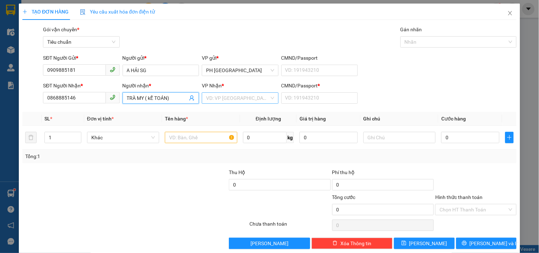
type input "TRÀ MY ( kẾ TOÁN)"
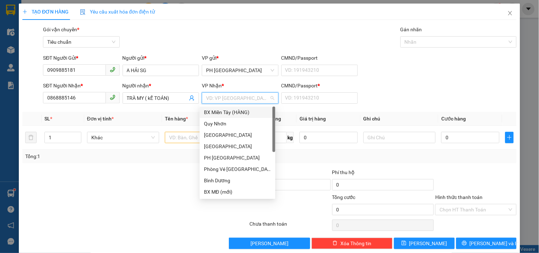
click at [214, 96] on input "search" at bounding box center [237, 98] width 63 height 11
click at [224, 137] on div "[GEOGRAPHIC_DATA]" at bounding box center [237, 135] width 67 height 8
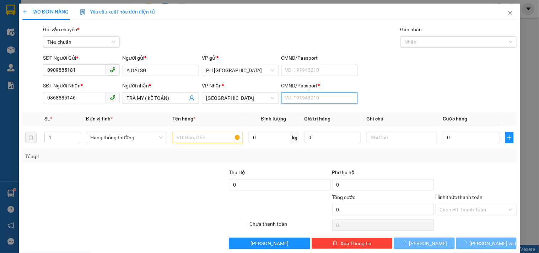
click at [293, 100] on input "CMND/Passport *" at bounding box center [319, 97] width 76 height 11
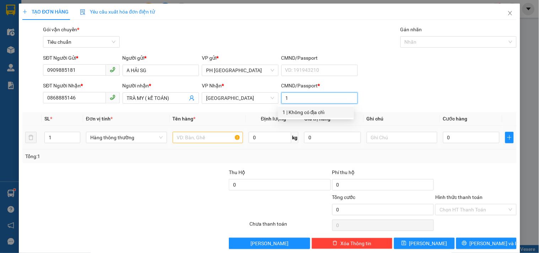
type input "1"
click at [205, 139] on input "text" at bounding box center [208, 137] width 71 height 11
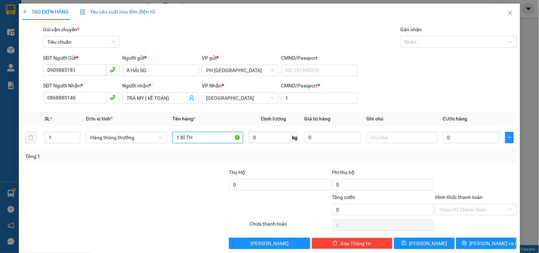
type input "1 BÌ THU"
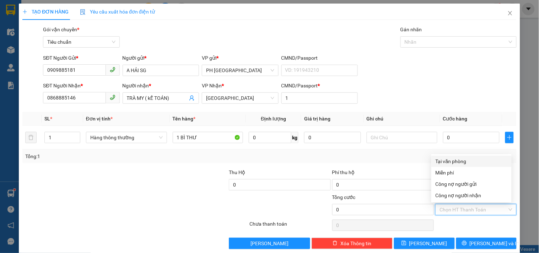
click at [475, 210] on input "Hình thức thanh toán" at bounding box center [472, 209] width 67 height 11
click at [462, 173] on div "Miễn phí" at bounding box center [471, 173] width 72 height 8
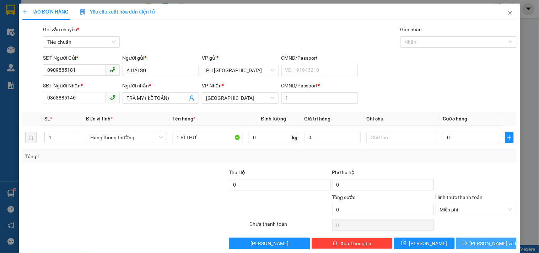
click at [462, 244] on button "[PERSON_NAME] và In" at bounding box center [486, 243] width 60 height 11
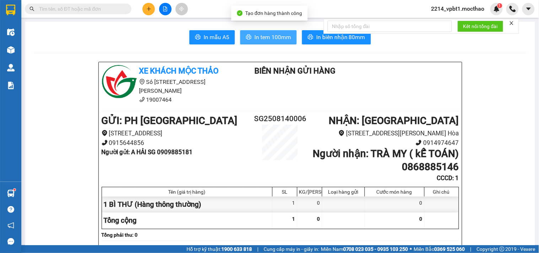
click at [264, 35] on span "In tem 100mm" at bounding box center [272, 37] width 37 height 9
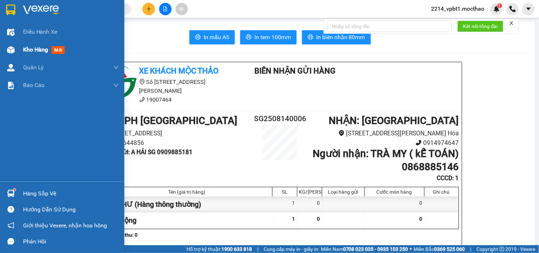
click at [27, 50] on span "Kho hàng" at bounding box center [35, 49] width 25 height 7
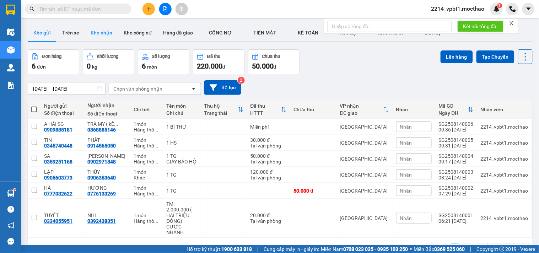
click at [100, 36] on button "Kho nhận" at bounding box center [101, 32] width 33 height 17
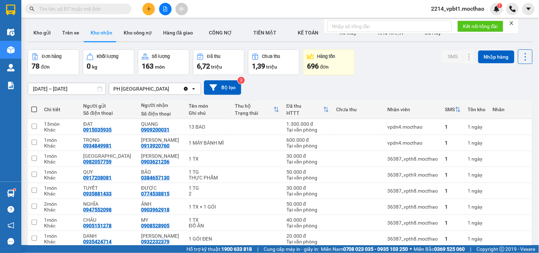
click at [331, 67] on div "696 đơn" at bounding box center [329, 66] width 44 height 10
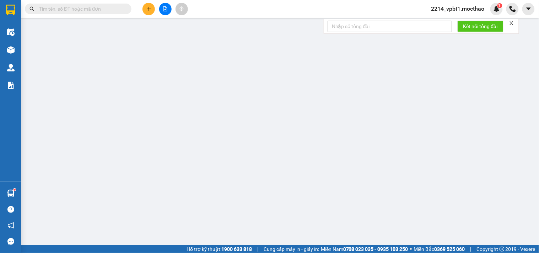
type input "0914974647"
type input "PCTH"
type input "0915644856"
type input "PCSG"
type input "1"
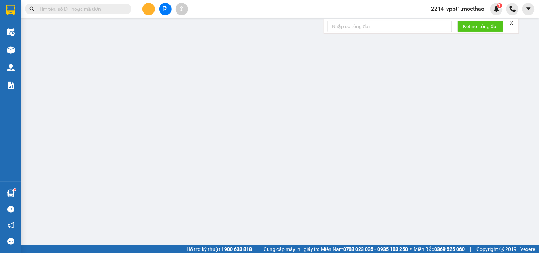
type input "80.000"
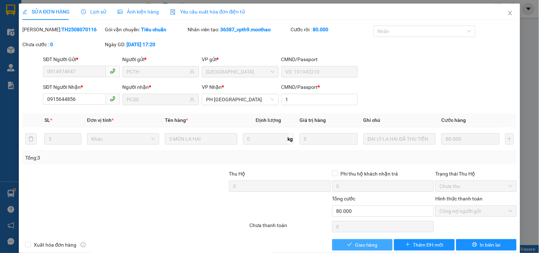
click at [361, 247] on span "Giao hàng" at bounding box center [366, 245] width 23 height 8
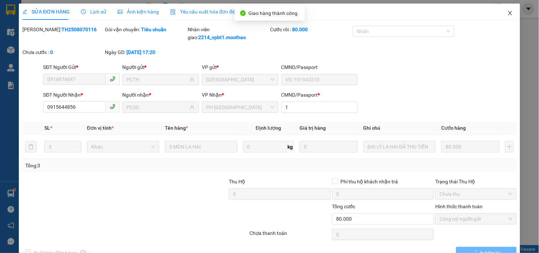
click at [507, 15] on icon "close" at bounding box center [510, 13] width 6 height 6
click at [506, 12] on div at bounding box center [512, 9] width 12 height 12
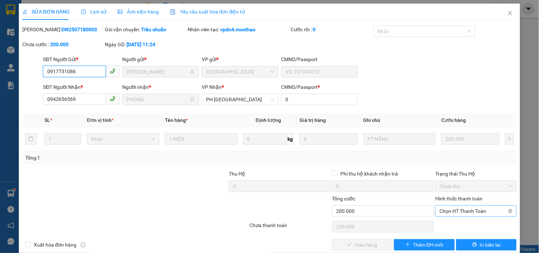
click at [448, 210] on span "Chọn HT Thanh Toán" at bounding box center [475, 211] width 72 height 11
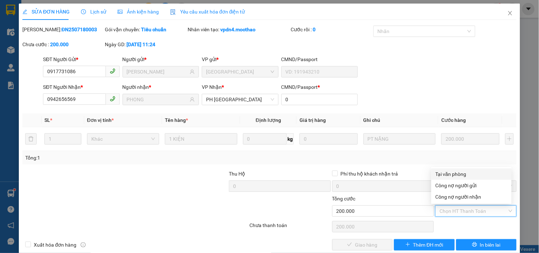
click at [457, 175] on div "Tại văn phòng" at bounding box center [471, 174] width 72 height 8
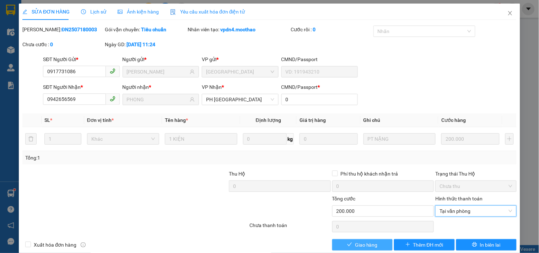
click at [361, 249] on button "Giao hàng" at bounding box center [362, 244] width 60 height 11
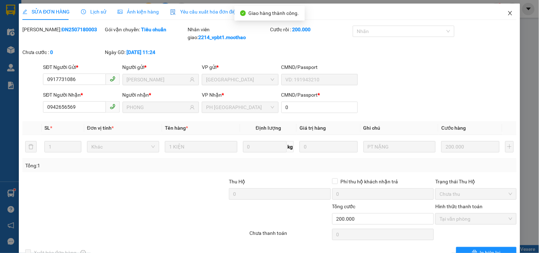
click at [507, 11] on icon "close" at bounding box center [510, 13] width 6 height 6
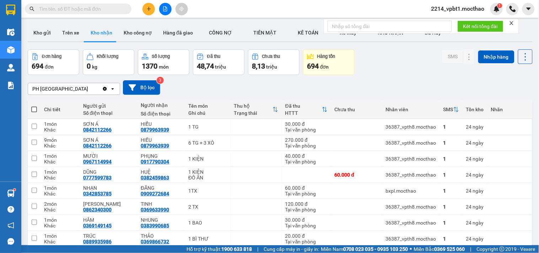
drag, startPoint x: 369, startPoint y: 205, endPoint x: 331, endPoint y: 228, distance: 44.8
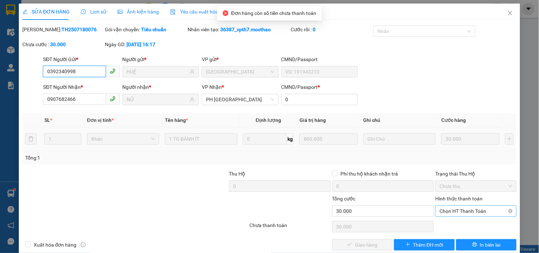
click at [463, 212] on span "Chọn HT Thanh Toán" at bounding box center [475, 211] width 72 height 11
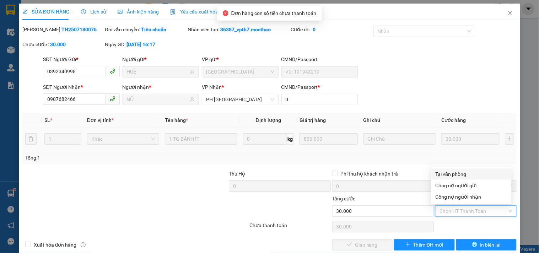
click at [459, 173] on div "Tại văn phòng" at bounding box center [471, 174] width 72 height 8
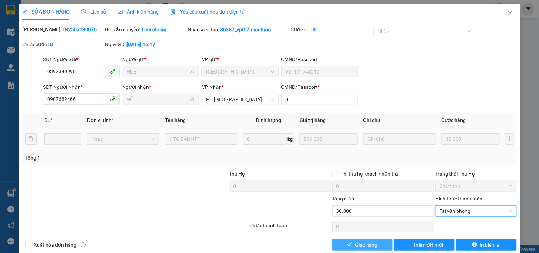
click at [367, 243] on span "Giao hàng" at bounding box center [366, 245] width 23 height 8
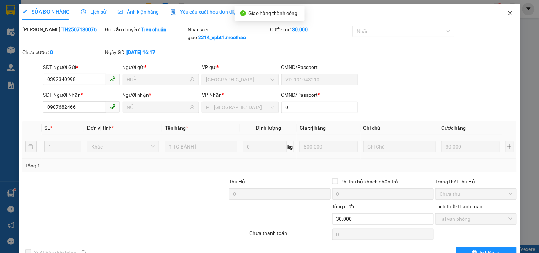
click at [507, 12] on icon "close" at bounding box center [510, 13] width 6 height 6
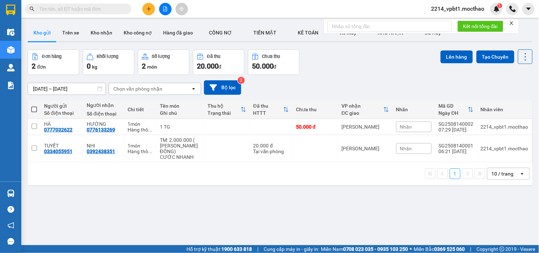
click at [80, 9] on input "text" at bounding box center [81, 9] width 84 height 8
paste input "0905603773"
type input "0905603773"
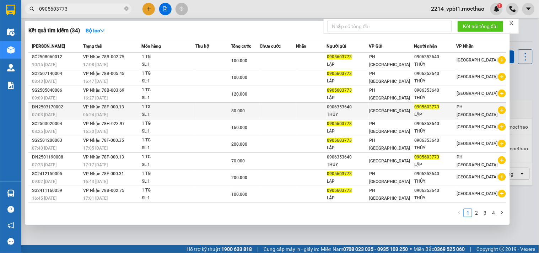
scroll to position [16, 0]
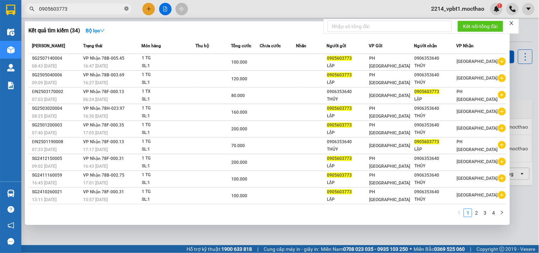
click at [125, 8] on icon "close-circle" at bounding box center [126, 8] width 4 height 4
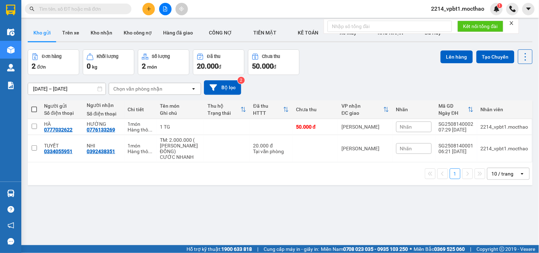
click at [85, 8] on input "text" at bounding box center [81, 9] width 84 height 8
paste input "0905603773"
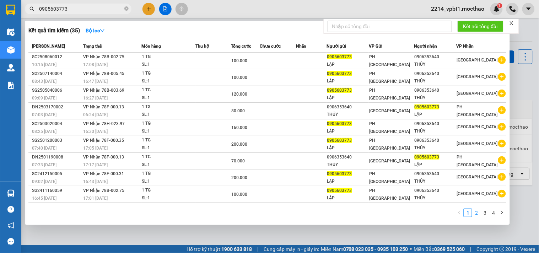
type input "0905603773"
click at [474, 213] on link "2" at bounding box center [476, 213] width 8 height 8
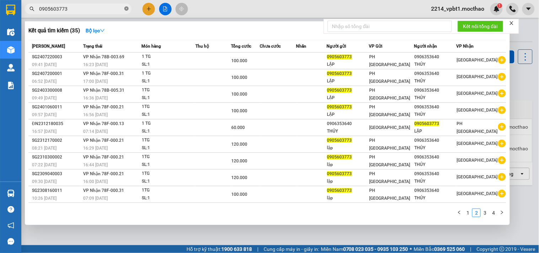
click at [125, 9] on icon "close-circle" at bounding box center [126, 8] width 4 height 4
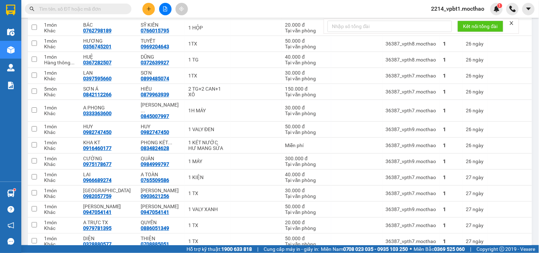
scroll to position [1412, 0]
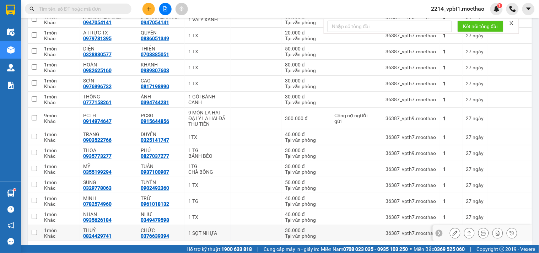
click at [467, 230] on icon at bounding box center [469, 232] width 5 height 5
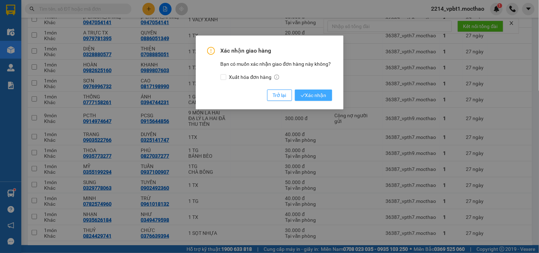
click at [304, 92] on span "Xác nhận" at bounding box center [313, 95] width 26 height 8
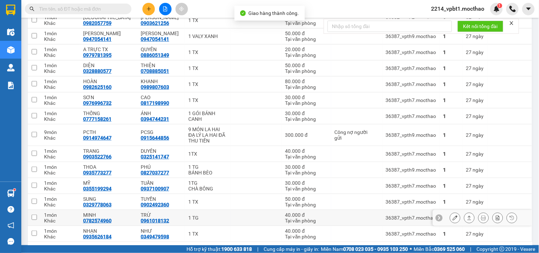
scroll to position [1397, 0]
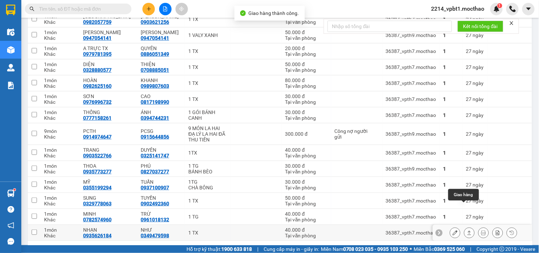
click at [467, 230] on icon at bounding box center [469, 232] width 5 height 5
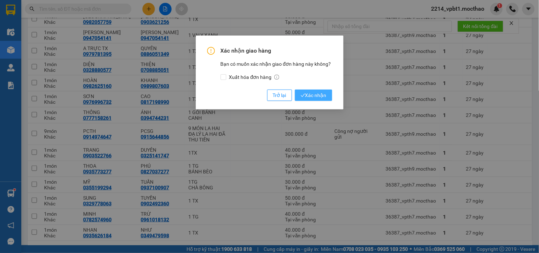
click at [307, 98] on span "Xác nhận" at bounding box center [313, 95] width 26 height 8
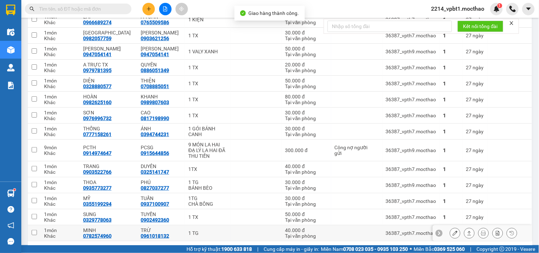
scroll to position [1381, 0]
click at [467, 231] on icon at bounding box center [469, 233] width 4 height 4
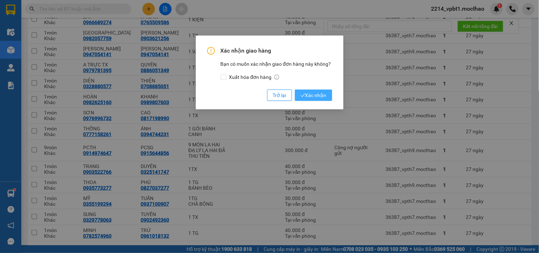
click at [310, 97] on span "Xác nhận" at bounding box center [313, 95] width 26 height 8
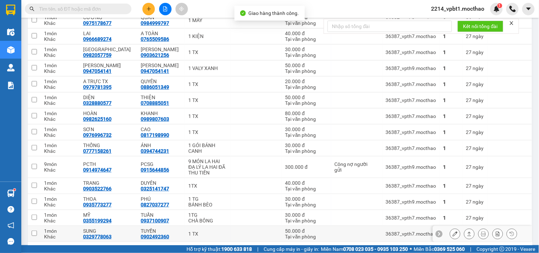
scroll to position [1365, 0]
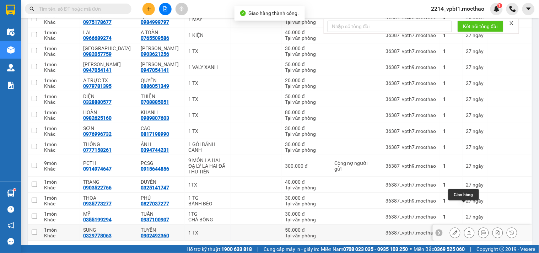
click at [467, 230] on icon at bounding box center [469, 232] width 4 height 4
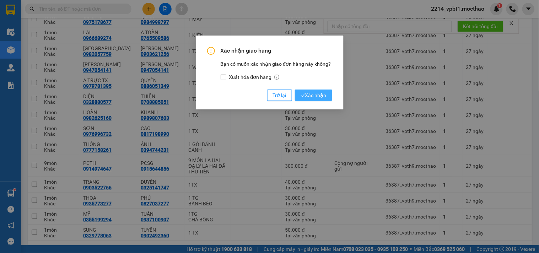
click at [315, 94] on span "Xác nhận" at bounding box center [313, 95] width 26 height 8
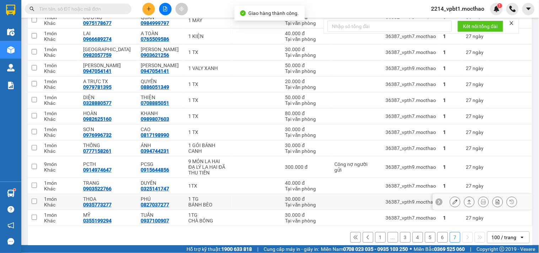
scroll to position [1349, 0]
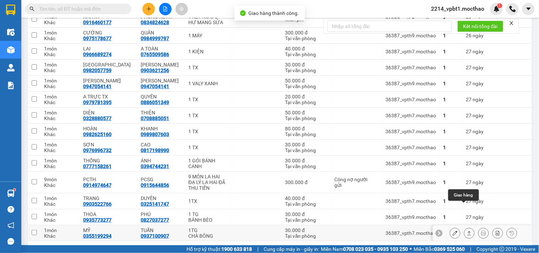
click at [467, 231] on icon at bounding box center [469, 233] width 4 height 4
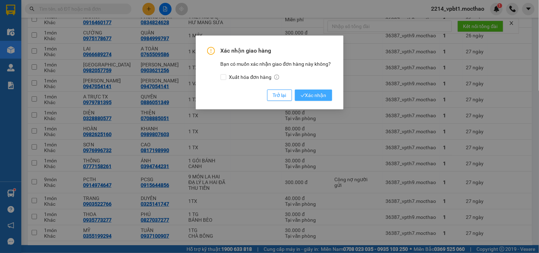
click at [298, 93] on button "Xác nhận" at bounding box center [313, 94] width 37 height 11
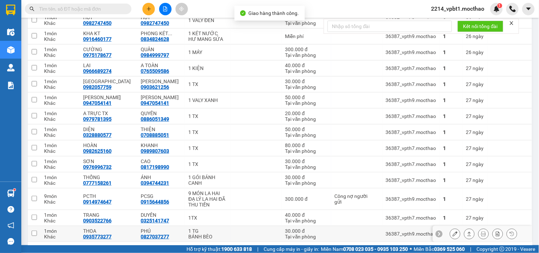
scroll to position [1333, 0]
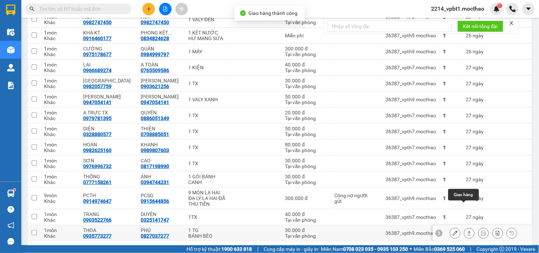
click at [467, 230] on icon at bounding box center [469, 232] width 5 height 5
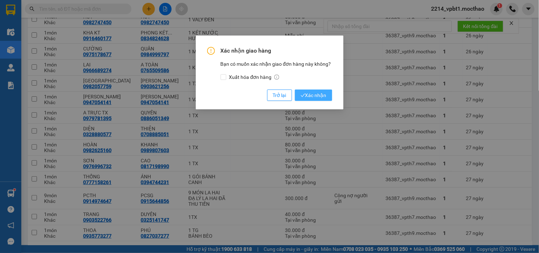
click at [314, 94] on span "Xác nhận" at bounding box center [313, 95] width 26 height 8
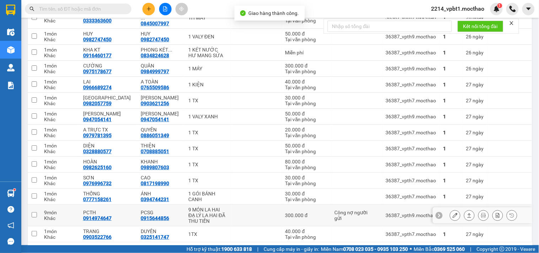
scroll to position [1317, 0]
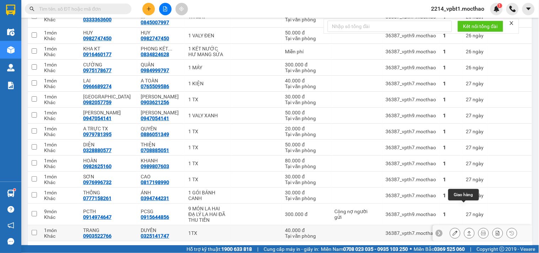
click at [464, 227] on button at bounding box center [469, 233] width 10 height 12
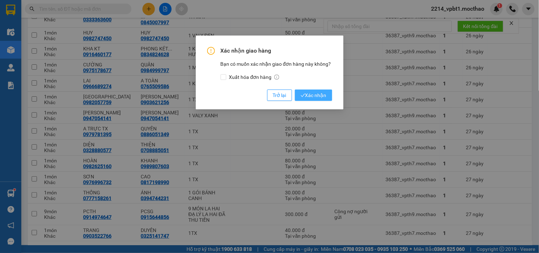
click at [306, 90] on button "Xác nhận" at bounding box center [313, 94] width 37 height 11
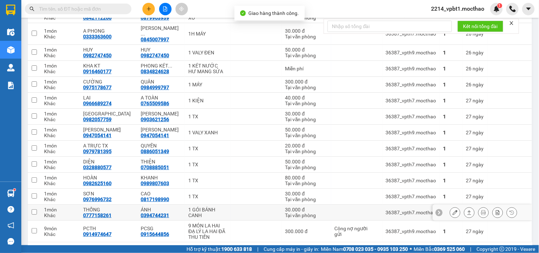
scroll to position [1301, 0]
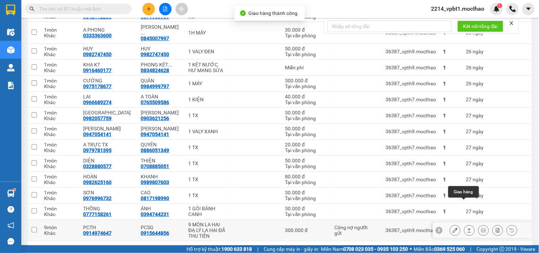
click at [467, 224] on button at bounding box center [469, 230] width 10 height 12
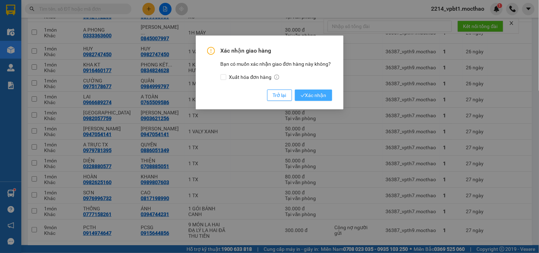
click at [306, 92] on span "Xác nhận" at bounding box center [313, 95] width 26 height 8
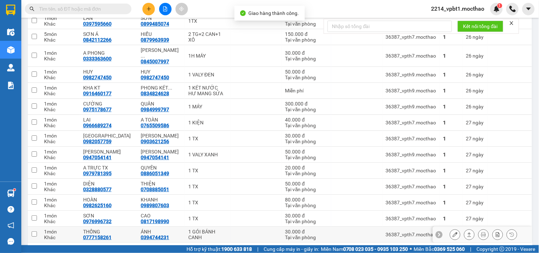
scroll to position [1279, 0]
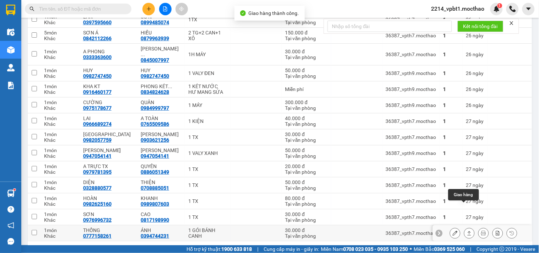
click at [467, 230] on icon at bounding box center [469, 232] width 5 height 5
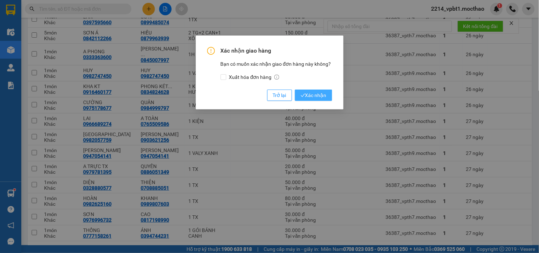
click at [314, 95] on span "Xác nhận" at bounding box center [313, 95] width 26 height 8
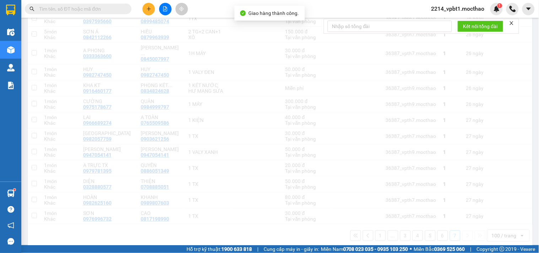
scroll to position [1262, 0]
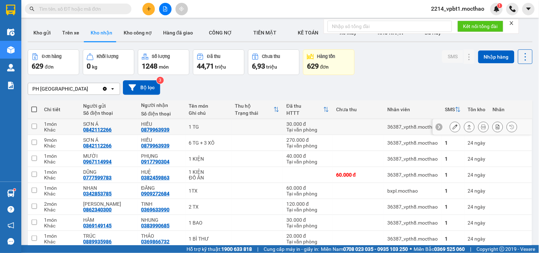
click at [467, 126] on icon at bounding box center [469, 127] width 4 height 4
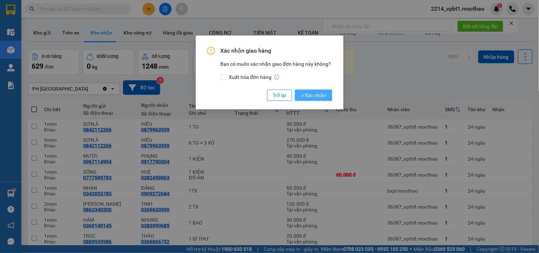
click at [319, 93] on span "Xác nhận" at bounding box center [313, 95] width 26 height 8
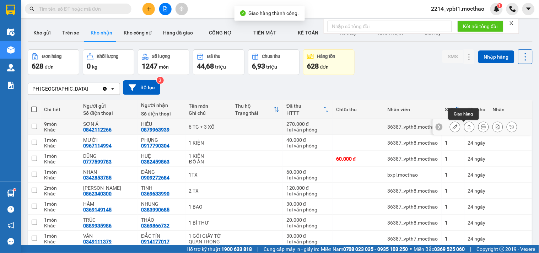
click at [467, 128] on icon at bounding box center [469, 126] width 5 height 5
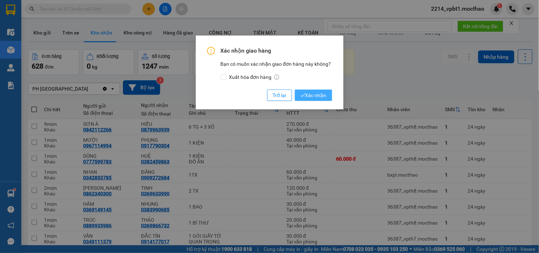
click at [314, 97] on span "Xác nhận" at bounding box center [313, 95] width 26 height 8
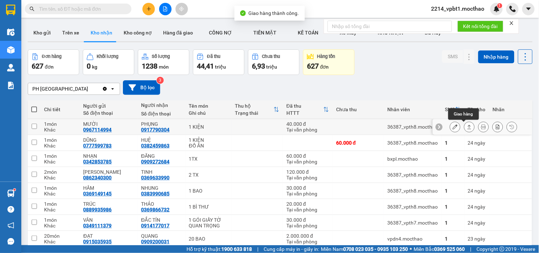
click at [467, 128] on icon at bounding box center [469, 126] width 5 height 5
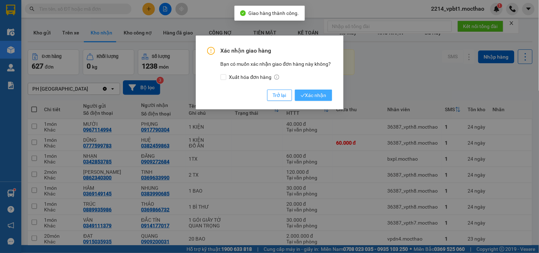
click at [313, 93] on span "Xác nhận" at bounding box center [313, 95] width 26 height 8
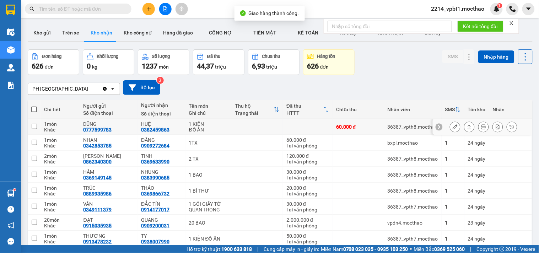
click at [464, 126] on button at bounding box center [469, 127] width 10 height 12
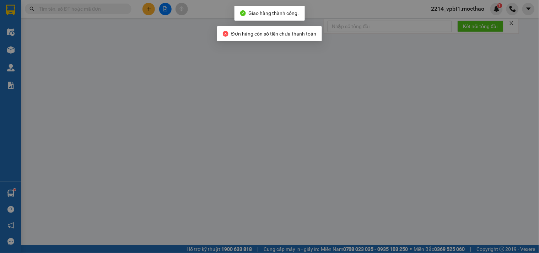
type input "0777599783"
type input "DŨNG"
type input "0382459863"
type input "HUỆ"
type input "0"
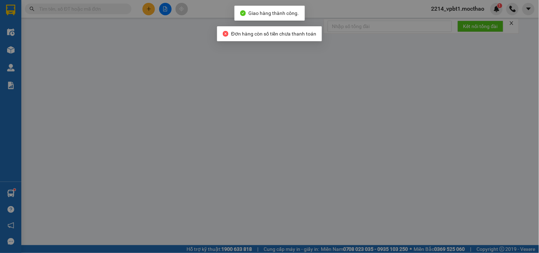
type input "60.000"
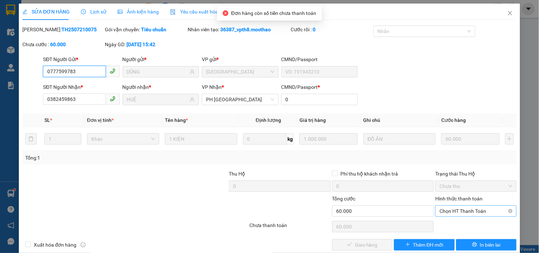
click at [463, 207] on span "Chọn HT Thanh Toán" at bounding box center [475, 211] width 72 height 11
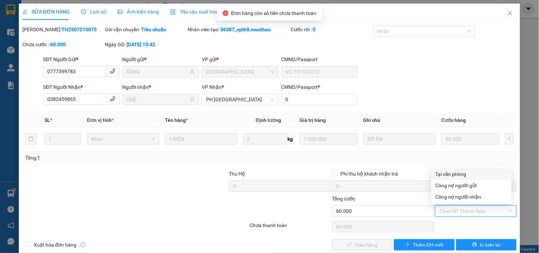
click at [453, 173] on div "Tại văn phòng" at bounding box center [471, 174] width 72 height 8
type input "0"
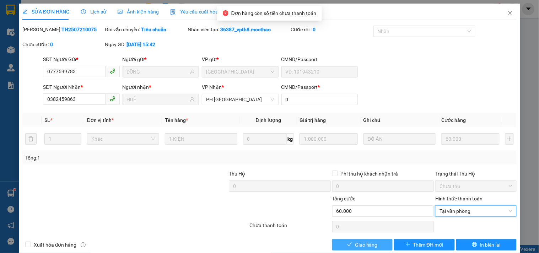
click at [386, 243] on button "Giao hàng" at bounding box center [362, 244] width 60 height 11
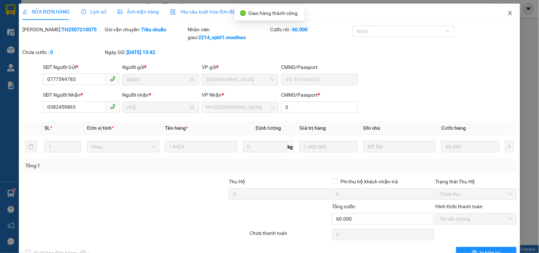
click at [507, 12] on icon "close" at bounding box center [510, 13] width 6 height 6
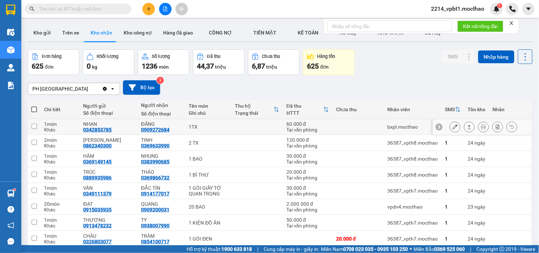
click at [467, 126] on icon at bounding box center [469, 126] width 5 height 5
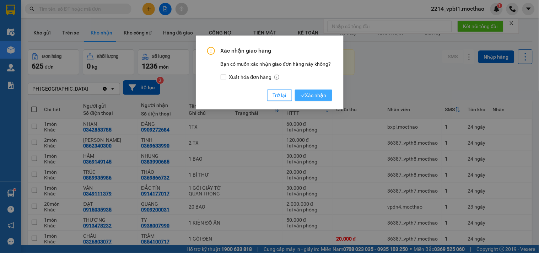
click at [330, 98] on button "Xác nhận" at bounding box center [313, 94] width 37 height 11
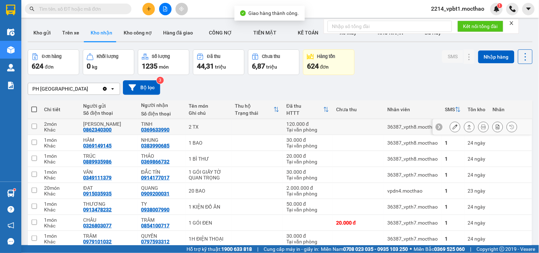
click at [464, 129] on button at bounding box center [469, 127] width 10 height 12
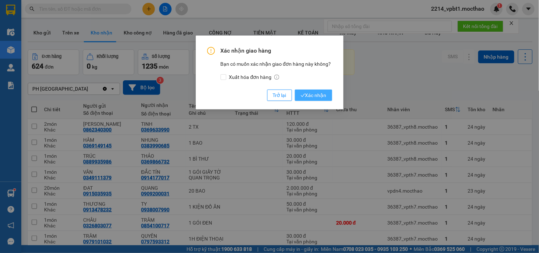
click at [315, 95] on span "Xác nhận" at bounding box center [313, 95] width 26 height 8
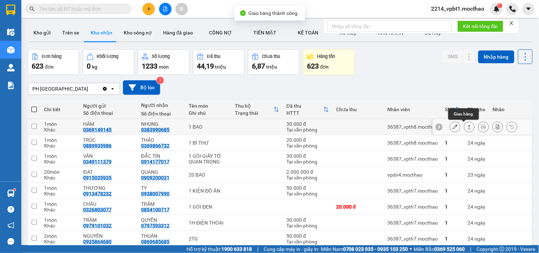
click at [467, 127] on icon at bounding box center [469, 126] width 5 height 5
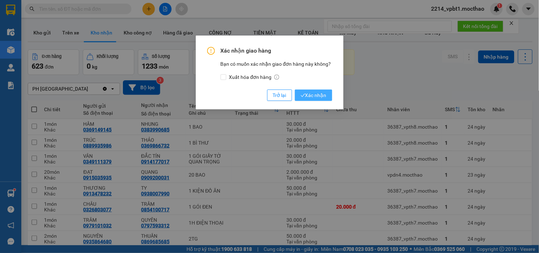
click at [318, 96] on span "Xác nhận" at bounding box center [313, 95] width 26 height 8
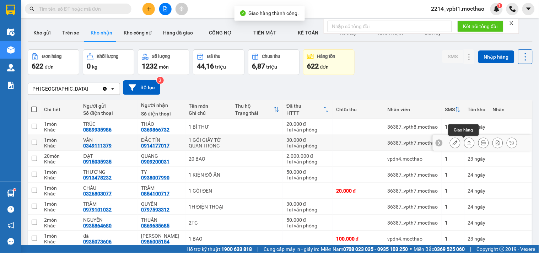
click at [467, 142] on icon at bounding box center [469, 142] width 5 height 5
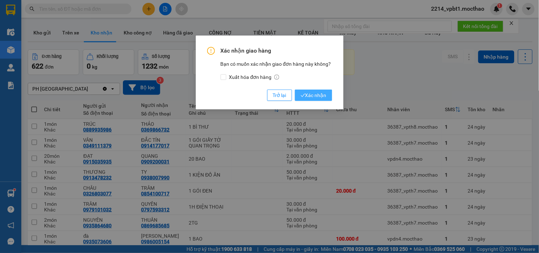
click at [311, 97] on span "Xác nhận" at bounding box center [313, 95] width 26 height 8
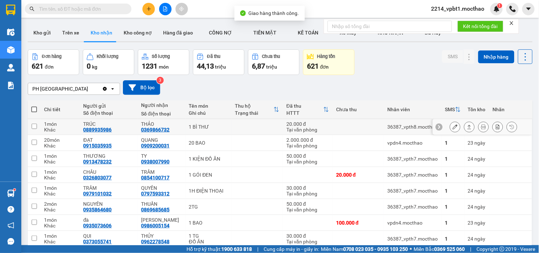
click at [467, 126] on icon at bounding box center [469, 126] width 5 height 5
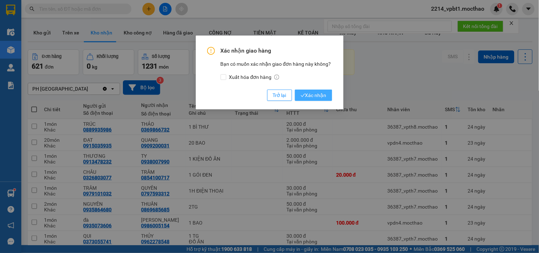
click at [315, 97] on span "Xác nhận" at bounding box center [313, 95] width 26 height 8
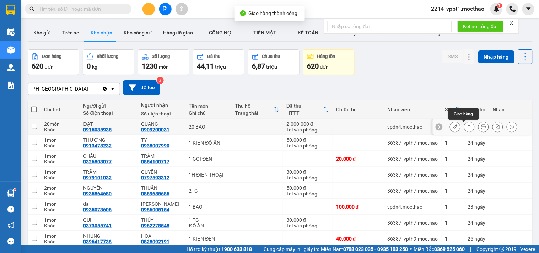
click at [466, 125] on button at bounding box center [469, 127] width 10 height 12
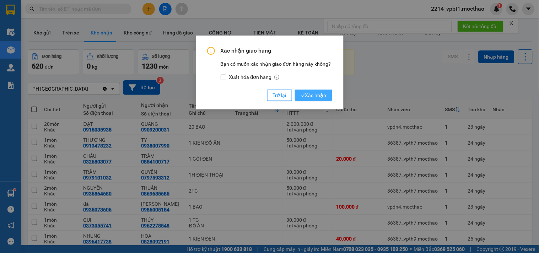
click at [318, 94] on span "Xác nhận" at bounding box center [313, 95] width 26 height 8
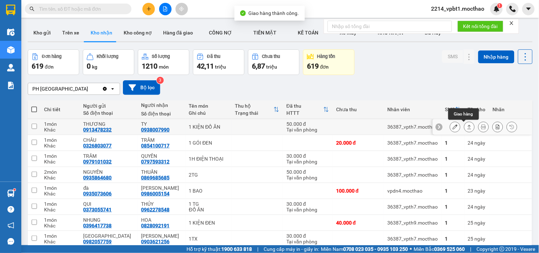
click at [467, 127] on icon at bounding box center [469, 126] width 5 height 5
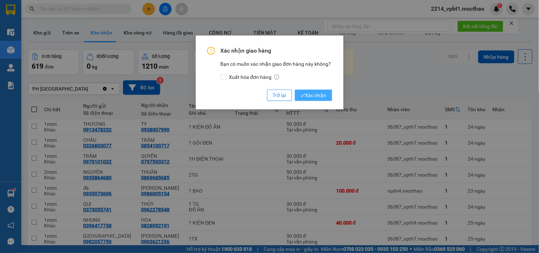
click at [323, 97] on span "Xác nhận" at bounding box center [313, 95] width 26 height 8
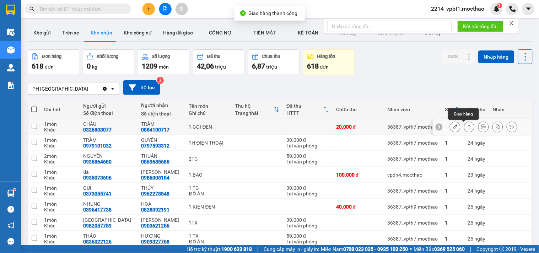
click at [467, 126] on icon at bounding box center [469, 126] width 5 height 5
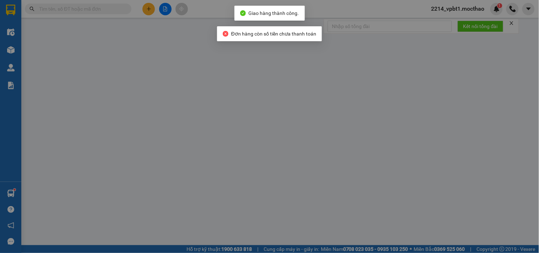
type input "0326803077"
type input "CHÂU"
type input "0854100717"
type input "TRÂM"
type input "0"
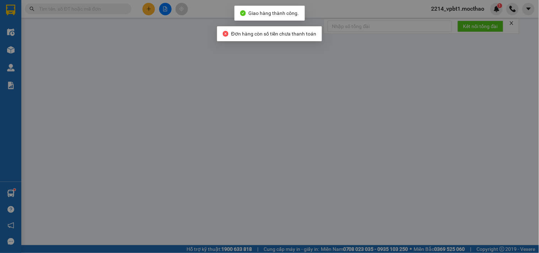
type input "20.000"
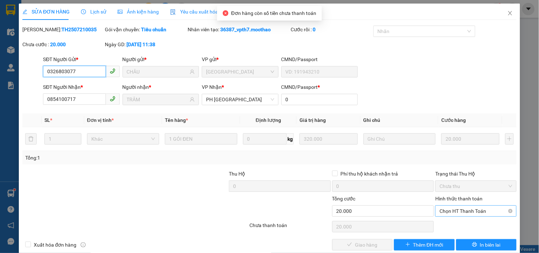
click at [459, 215] on span "Chọn HT Thanh Toán" at bounding box center [475, 211] width 72 height 11
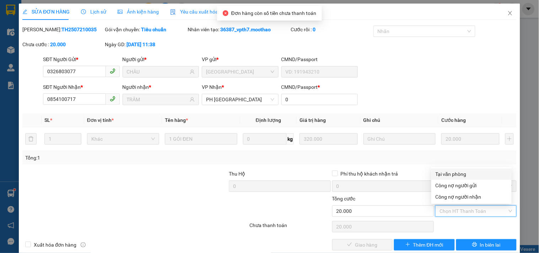
click at [457, 175] on div "Tại văn phòng" at bounding box center [471, 174] width 72 height 8
type input "0"
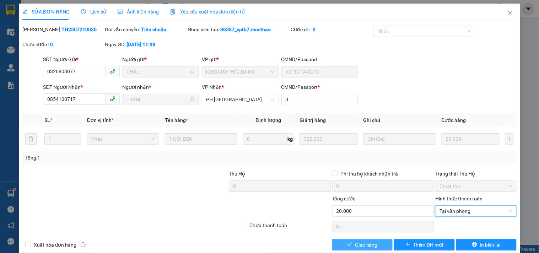
click at [362, 245] on span "Giao hàng" at bounding box center [366, 245] width 23 height 8
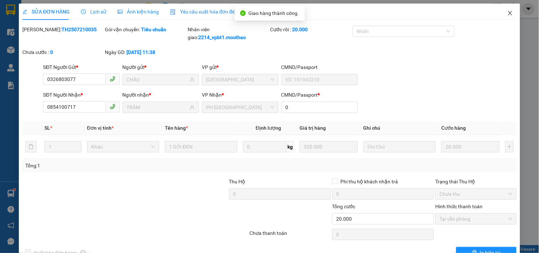
click at [507, 12] on icon "close" at bounding box center [510, 13] width 6 height 6
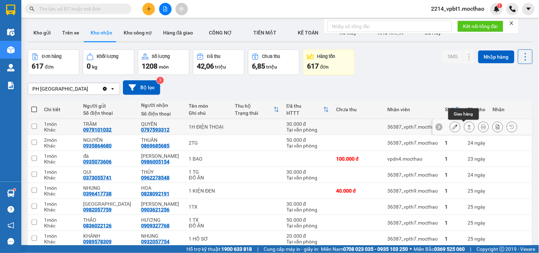
click at [467, 127] on icon at bounding box center [469, 126] width 5 height 5
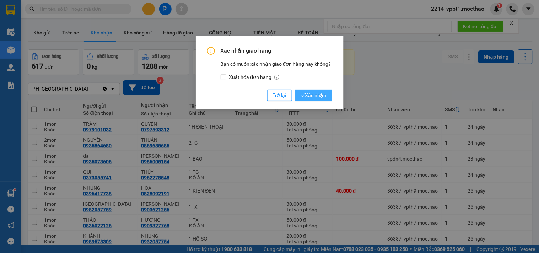
click at [307, 100] on button "Xác nhận" at bounding box center [313, 94] width 37 height 11
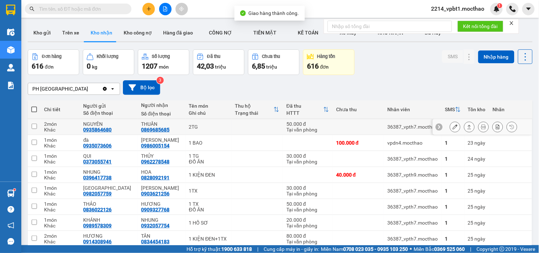
click at [467, 129] on icon at bounding box center [469, 126] width 5 height 5
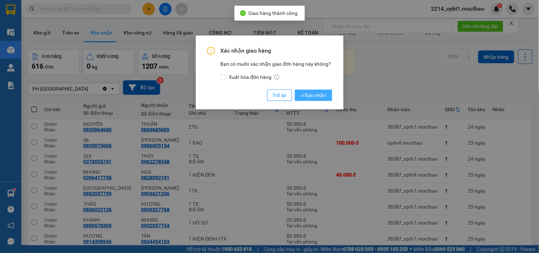
click at [315, 96] on span "Xác nhận" at bounding box center [313, 95] width 26 height 8
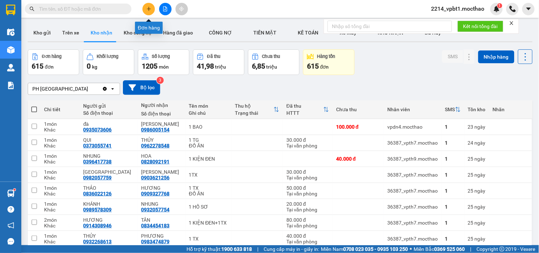
click at [153, 10] on button at bounding box center [148, 9] width 12 height 12
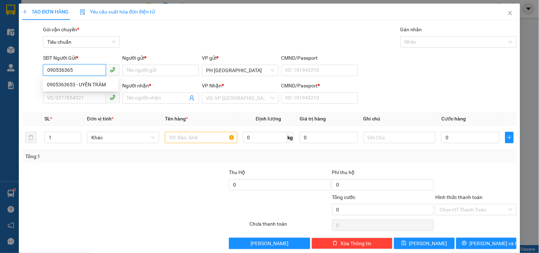
type input "0905363653"
click at [81, 82] on div "0905363653 - UYÊN TRÂM" at bounding box center [80, 85] width 67 height 8
type input "UYÊN TRÂM"
type input "0982024845"
type input "HOÀ"
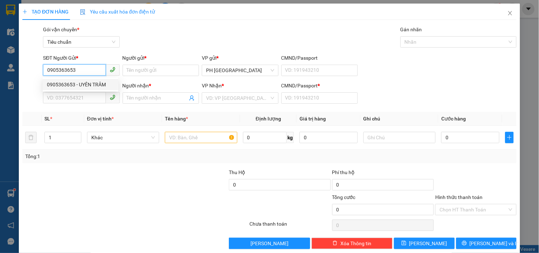
type input "1"
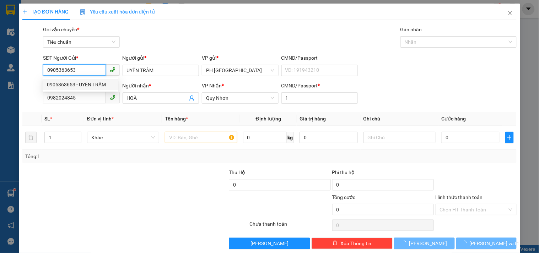
type input "40.000"
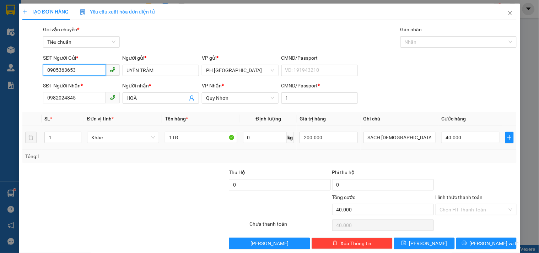
scroll to position [10, 0]
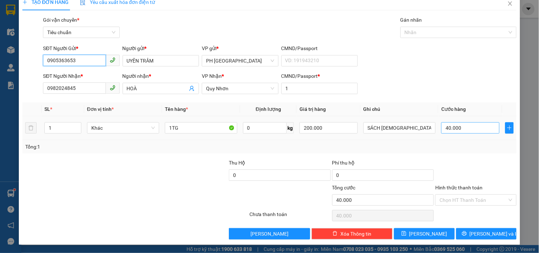
type input "0905363653"
click at [460, 129] on input "40.000" at bounding box center [470, 127] width 58 height 11
type input "0"
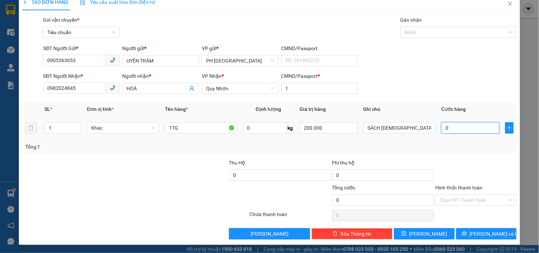
type input "5"
type input "05"
type input "50"
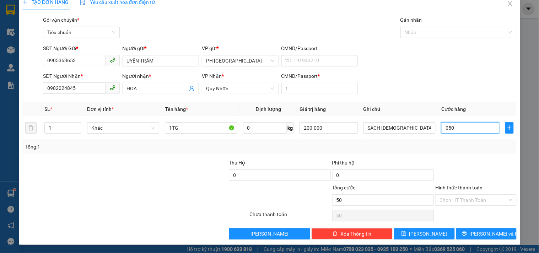
type input "050"
type input "50.000"
click at [454, 153] on div "Tổng: 1" at bounding box center [269, 146] width 494 height 13
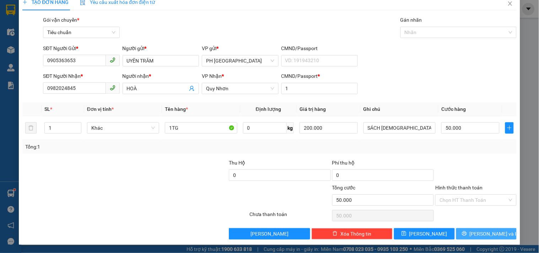
click at [467, 235] on icon "printer" at bounding box center [464, 233] width 5 height 5
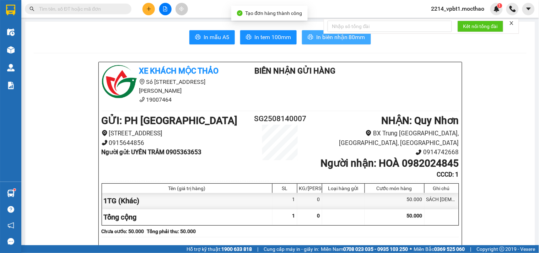
click at [316, 36] on span "In biên nhận 80mm" at bounding box center [340, 37] width 49 height 9
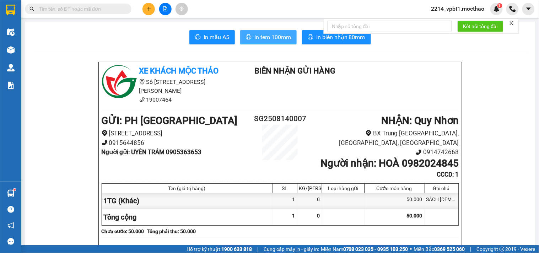
click at [283, 40] on span "In tem 100mm" at bounding box center [272, 37] width 37 height 9
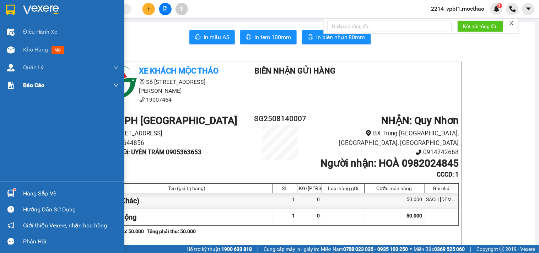
drag, startPoint x: 32, startPoint y: 52, endPoint x: 30, endPoint y: 86, distance: 34.5
click at [33, 52] on span "Kho hàng" at bounding box center [35, 49] width 25 height 7
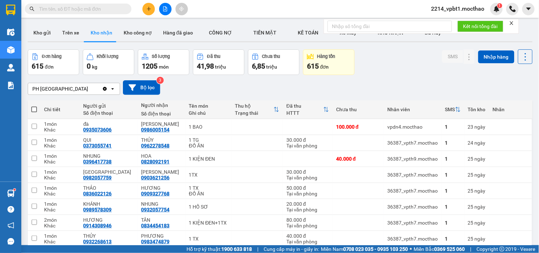
click at [150, 10] on icon "plus" at bounding box center [148, 8] width 5 height 5
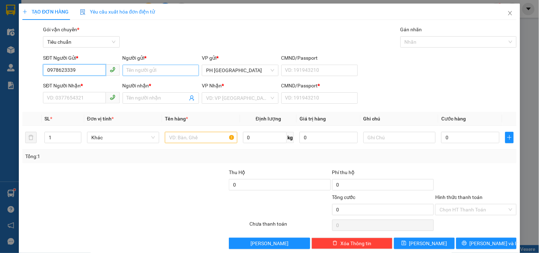
type input "0978623339"
click at [163, 71] on input "Người gửi *" at bounding box center [160, 70] width 76 height 11
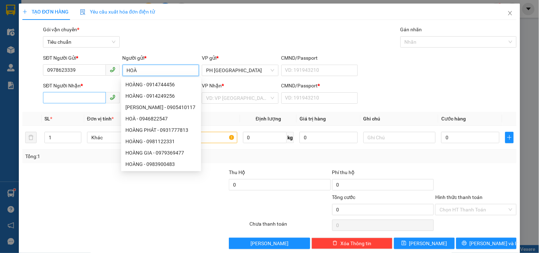
type input "HOÀ"
drag, startPoint x: 73, startPoint y: 94, endPoint x: 370, endPoint y: 82, distance: 297.8
click at [73, 94] on input "SĐT Người Nhận *" at bounding box center [74, 97] width 62 height 11
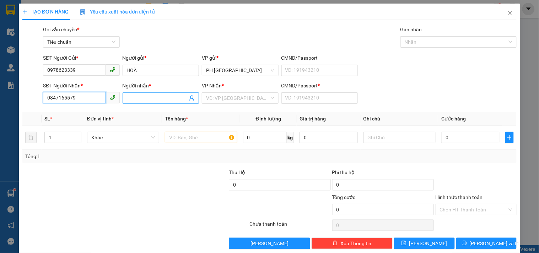
type input "0847165579"
click at [144, 100] on input "Người nhận *" at bounding box center [157, 98] width 61 height 8
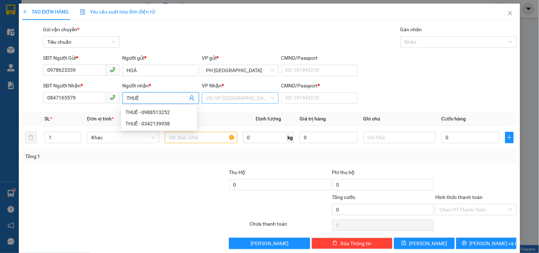
type input "THUẾ"
click at [218, 102] on input "search" at bounding box center [237, 98] width 63 height 11
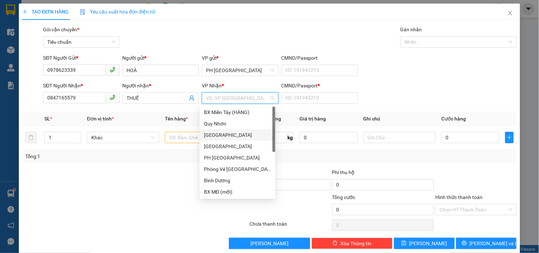
click at [217, 137] on div "[GEOGRAPHIC_DATA]" at bounding box center [237, 135] width 67 height 8
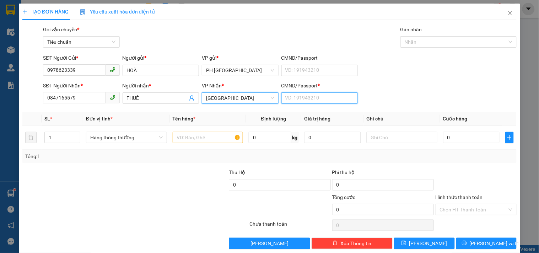
click at [282, 95] on input "CMND/Passport *" at bounding box center [319, 97] width 76 height 11
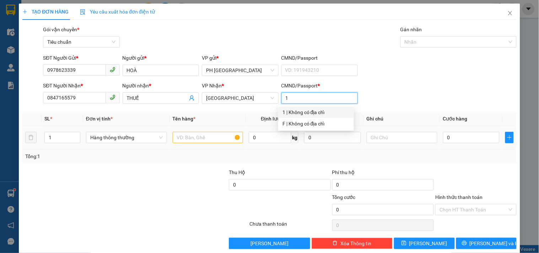
type input "1"
click at [182, 134] on input "text" at bounding box center [208, 137] width 71 height 11
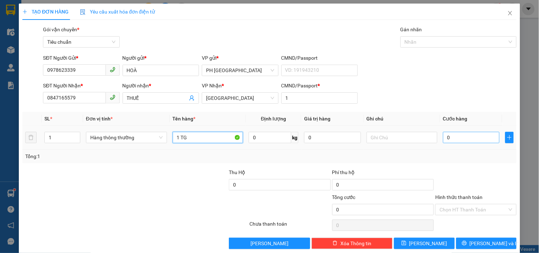
type input "1 TG"
click at [455, 135] on input "0" at bounding box center [471, 137] width 57 height 11
type input "5"
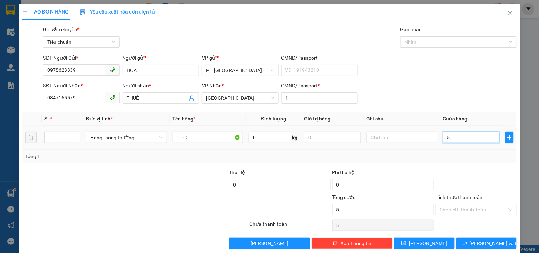
type input "50"
type input "50.000"
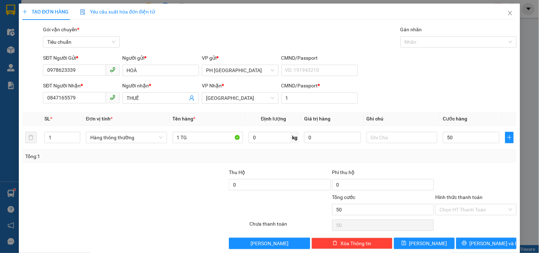
type input "50.000"
click at [459, 180] on div at bounding box center [475, 180] width 82 height 25
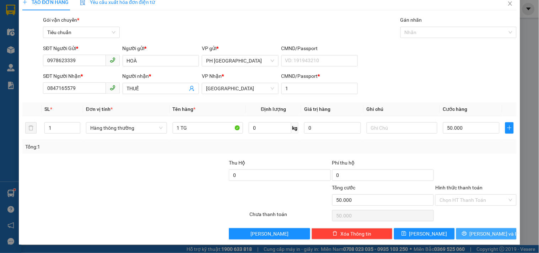
click at [483, 238] on button "[PERSON_NAME] và In" at bounding box center [486, 233] width 60 height 11
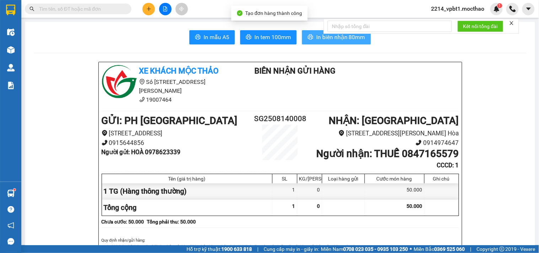
click at [312, 35] on button "In biên nhận 80mm" at bounding box center [336, 37] width 69 height 14
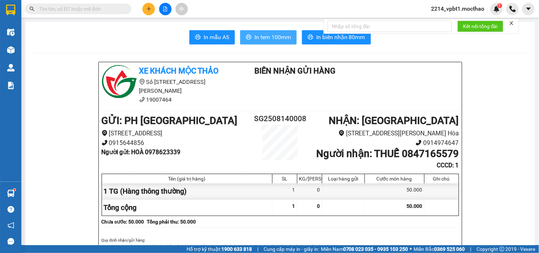
click at [261, 32] on button "In tem 100mm" at bounding box center [268, 37] width 56 height 14
click at [151, 11] on icon "plus" at bounding box center [148, 8] width 5 height 5
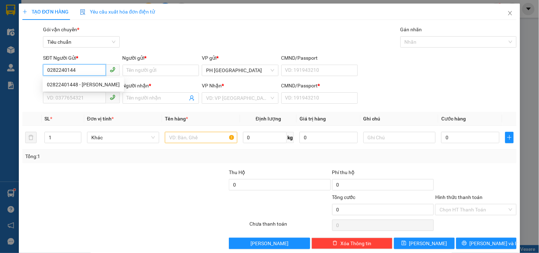
type input "02822401448"
click at [65, 85] on div "02822401448 - TẢN ĐÀ" at bounding box center [83, 85] width 73 height 8
type input "[PERSON_NAME]"
type input "02573668855"
type input "SG BẾN THÀNH"
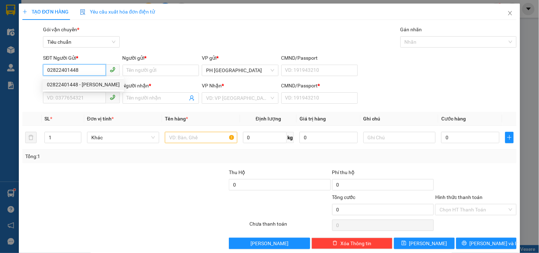
type input "1"
type input "30.000"
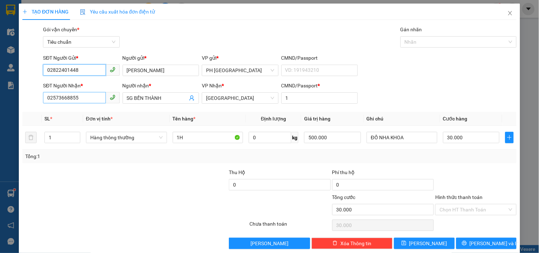
type input "02822401448"
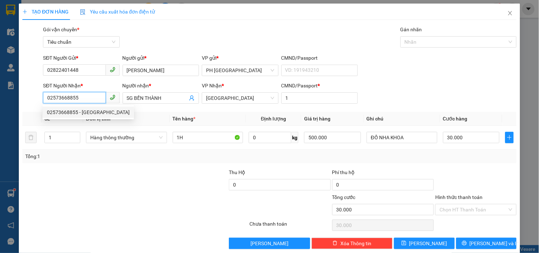
drag, startPoint x: 86, startPoint y: 98, endPoint x: 23, endPoint y: 112, distance: 64.4
click at [23, 112] on div "Transit Pickup Surcharge Ids Transit Deliver Surcharge Ids Transit Deliver Surc…" at bounding box center [269, 137] width 494 height 223
type input "0934899537"
click at [82, 114] on div "0934899537 - BS GIANG" at bounding box center [87, 112] width 80 height 8
type input "BS GIANG"
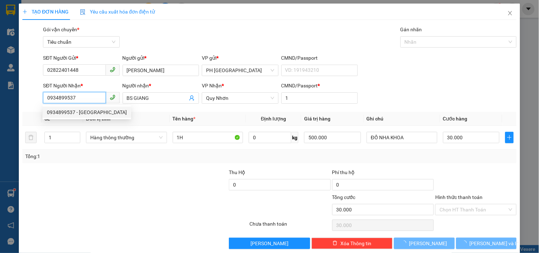
type input "50.000"
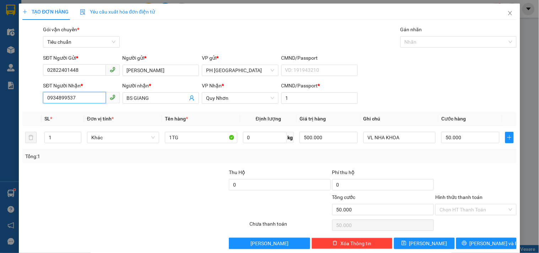
scroll to position [10, 0]
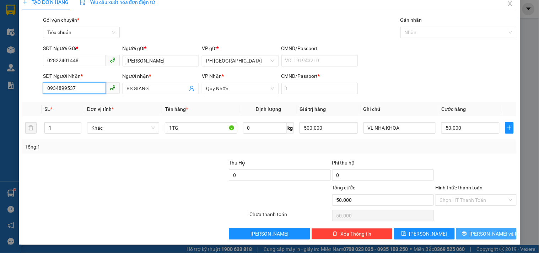
type input "0934899537"
click at [464, 237] on button "[PERSON_NAME] và In" at bounding box center [486, 233] width 60 height 11
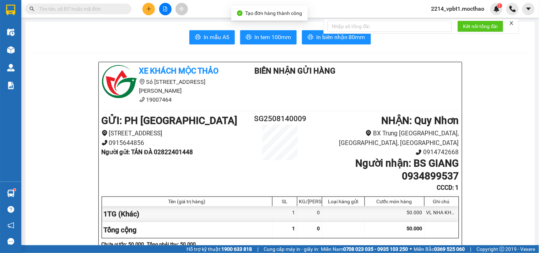
click at [323, 34] on div "Kết nối tổng đài" at bounding box center [420, 26] width 195 height 15
click at [312, 38] on button "In biên nhận 80mm" at bounding box center [336, 37] width 69 height 14
click at [261, 33] on span "In tem 100mm" at bounding box center [272, 37] width 37 height 9
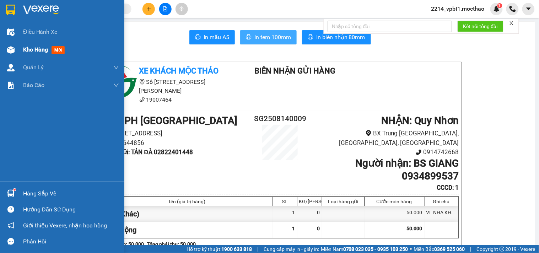
click at [36, 48] on span "Kho hàng" at bounding box center [35, 49] width 25 height 7
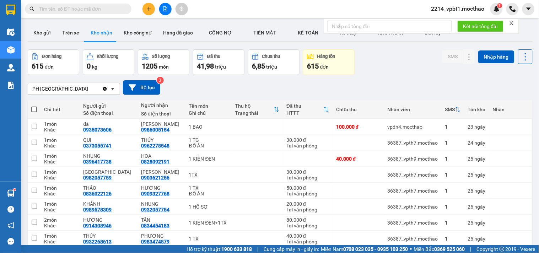
click at [147, 10] on icon "plus" at bounding box center [148, 8] width 5 height 5
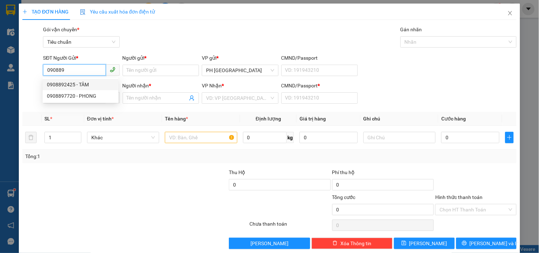
click at [71, 82] on div "0908892425 - TÂM" at bounding box center [80, 85] width 67 height 8
type input "0908892425"
type input "TÂM"
type input "0337692255"
type input "LAN"
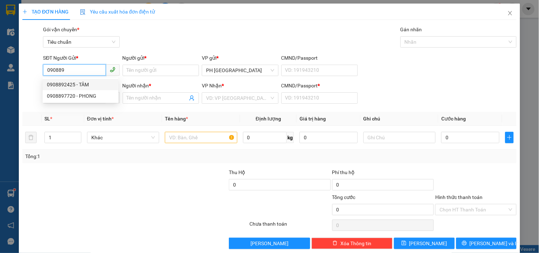
type input "1"
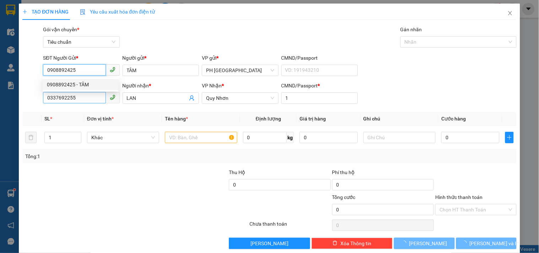
type input "60.000"
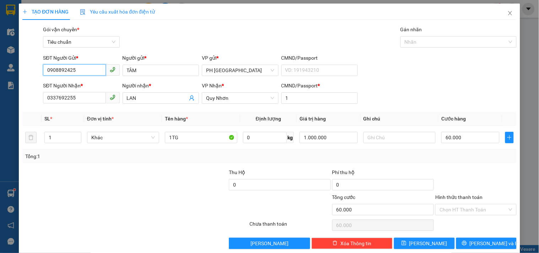
scroll to position [10, 0]
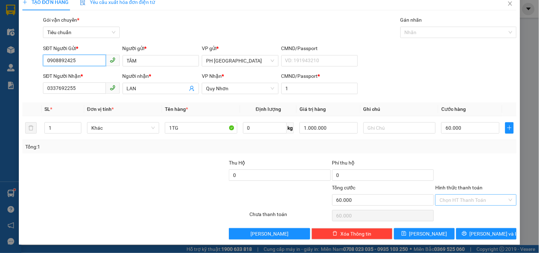
type input "0908892425"
click at [456, 200] on input "Hình thức thanh toán" at bounding box center [472, 200] width 67 height 11
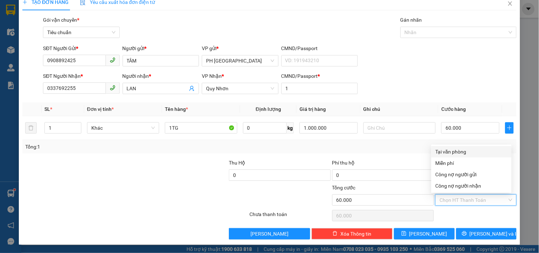
click at [456, 151] on div "Tại văn phòng" at bounding box center [471, 152] width 72 height 8
type input "0"
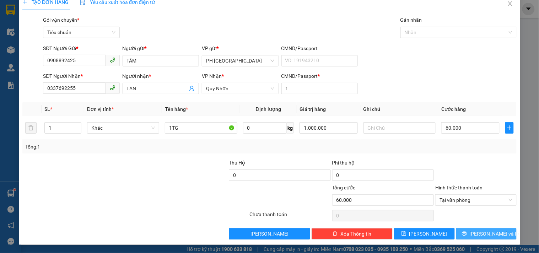
click at [474, 235] on button "[PERSON_NAME] và In" at bounding box center [486, 233] width 60 height 11
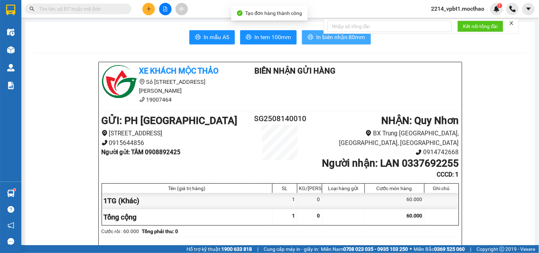
click at [311, 38] on button "In biên nhận 80mm" at bounding box center [336, 37] width 69 height 14
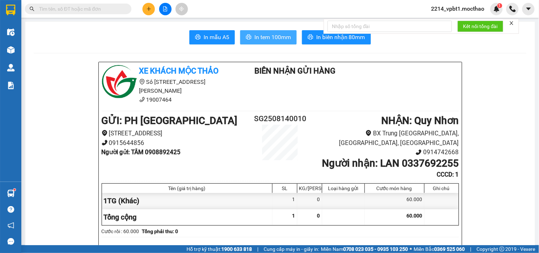
click at [275, 31] on button "In tem 100mm" at bounding box center [268, 37] width 56 height 14
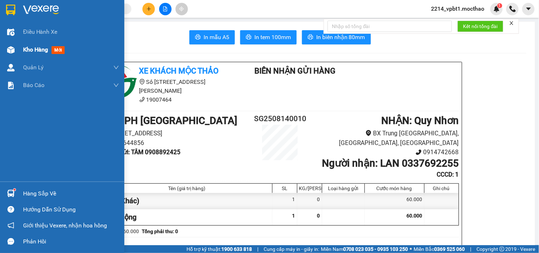
click at [26, 47] on span "Kho hàng" at bounding box center [35, 49] width 25 height 7
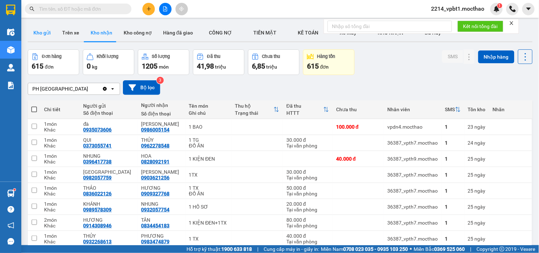
click at [38, 29] on button "Kho gửi" at bounding box center [42, 32] width 29 height 17
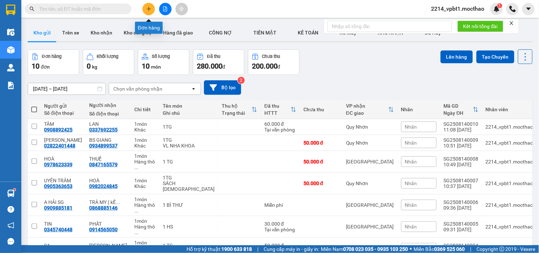
click at [145, 6] on button at bounding box center [148, 9] width 12 height 12
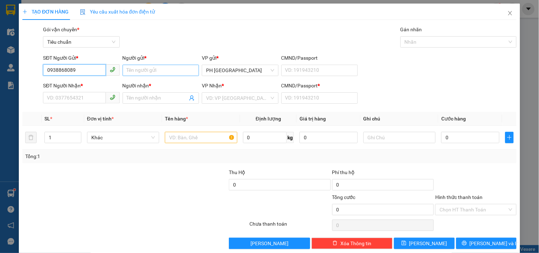
type input "0938868089"
click at [143, 72] on input "Người gửi *" at bounding box center [160, 70] width 76 height 11
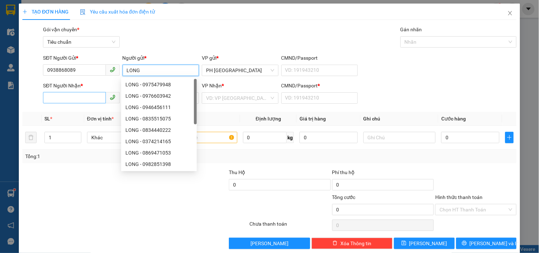
type input "LONG"
click at [73, 98] on input "SĐT Người Nhận *" at bounding box center [74, 97] width 62 height 11
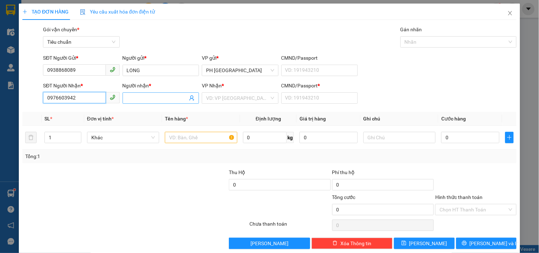
type input "0976603942"
click at [130, 100] on input "Người nhận *" at bounding box center [157, 98] width 61 height 8
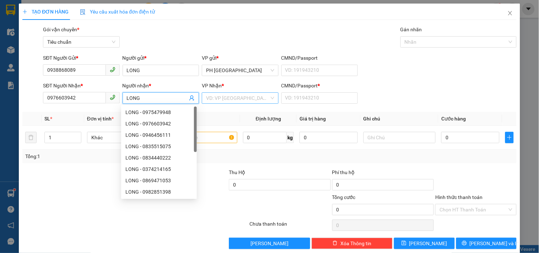
type input "LONG"
click at [232, 100] on input "search" at bounding box center [237, 98] width 63 height 11
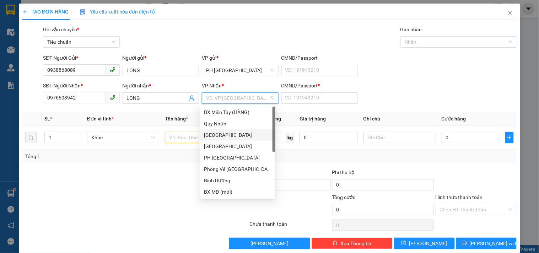
click at [217, 134] on div "[GEOGRAPHIC_DATA]" at bounding box center [237, 135] width 67 height 8
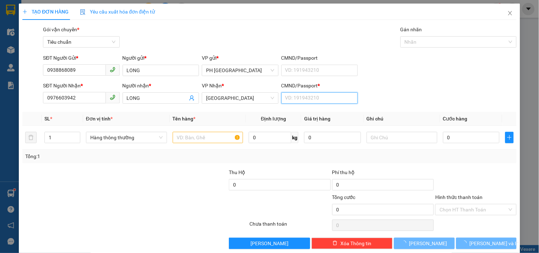
click at [310, 97] on input "CMND/Passport *" at bounding box center [319, 97] width 76 height 11
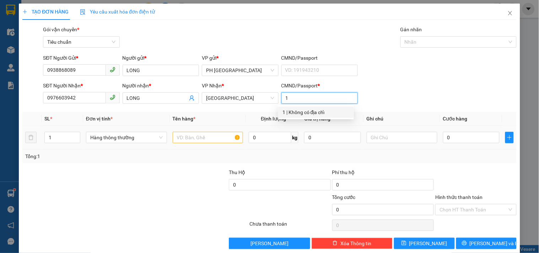
type input "1"
click at [202, 136] on input "text" at bounding box center [208, 137] width 71 height 11
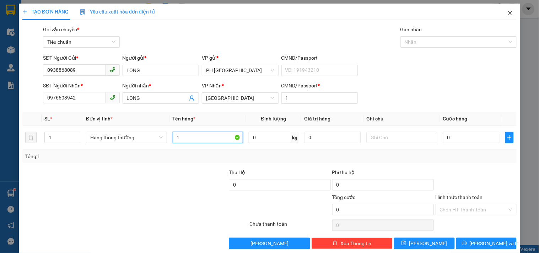
type input "1"
click at [508, 14] on icon "close" at bounding box center [510, 13] width 4 height 4
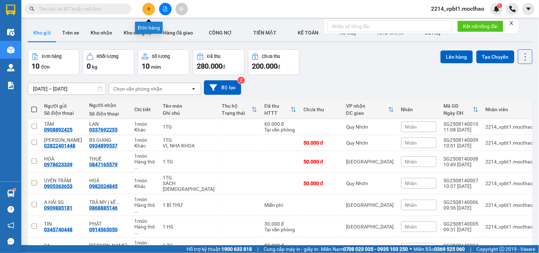
click at [142, 11] on button at bounding box center [148, 9] width 12 height 12
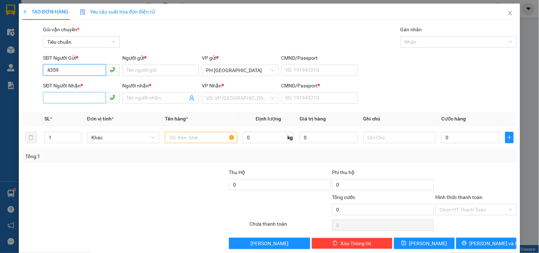
type input "4359"
drag, startPoint x: 58, startPoint y: 100, endPoint x: 286, endPoint y: 153, distance: 233.9
click at [62, 101] on input "SĐT Người Nhận *" at bounding box center [74, 97] width 62 height 11
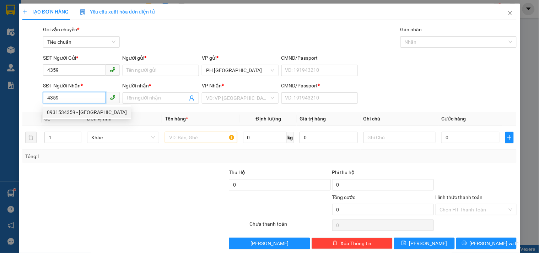
click at [77, 110] on div "0931534359 - BÁCH LAN" at bounding box center [87, 112] width 80 height 8
type input "0931534359"
type input "BÁCH LAN"
type input "1"
type input "50.000"
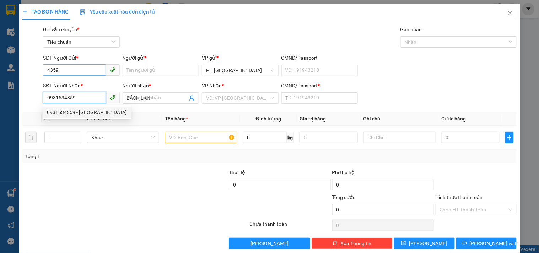
type input "50.000"
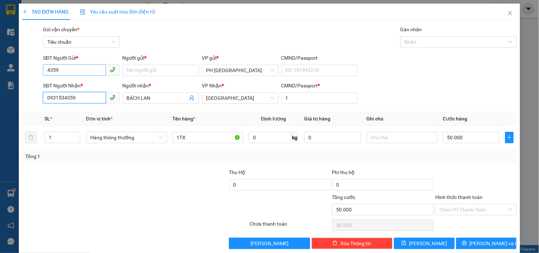
type input "0931534359"
drag, startPoint x: 48, startPoint y: 70, endPoint x: 12, endPoint y: 68, distance: 35.6
click at [14, 69] on div "TẠO ĐƠN HÀNG Yêu cầu xuất hóa đơn điện tử Transit Pickup Surcharge Ids Transit …" at bounding box center [269, 126] width 539 height 253
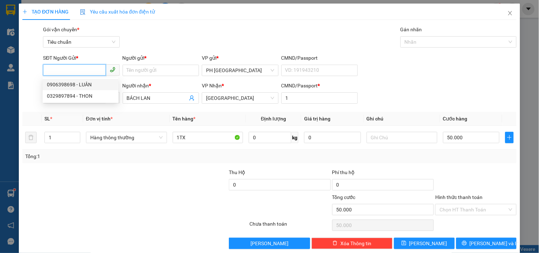
click at [92, 86] on div "0906398698 - LUÂN" at bounding box center [80, 85] width 67 height 8
type input "0906398698"
type input "LUÂN"
type input "0906398698"
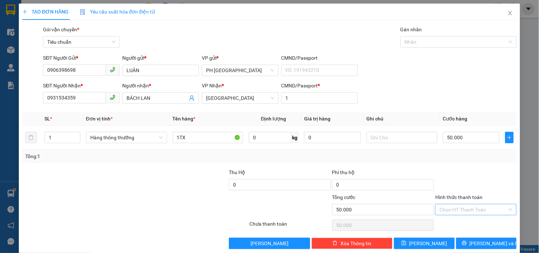
click at [469, 211] on input "Hình thức thanh toán" at bounding box center [472, 209] width 67 height 11
click at [459, 164] on div "Tại văn phòng" at bounding box center [471, 161] width 72 height 8
type input "0"
click at [456, 242] on button "[PERSON_NAME] và In" at bounding box center [486, 243] width 60 height 11
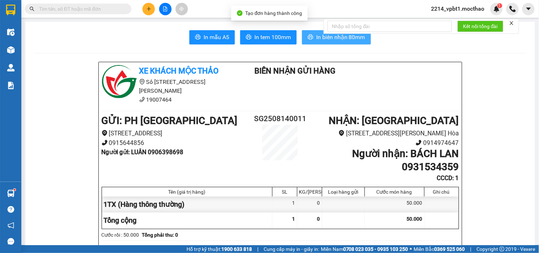
click at [312, 34] on button "In biên nhận 80mm" at bounding box center [336, 37] width 69 height 14
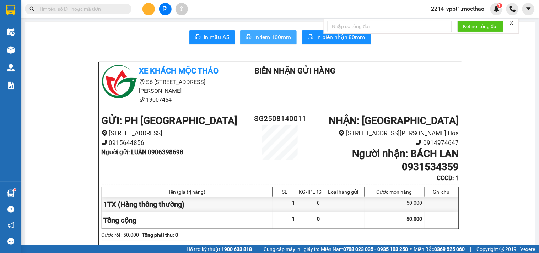
click at [254, 34] on span "In tem 100mm" at bounding box center [272, 37] width 37 height 9
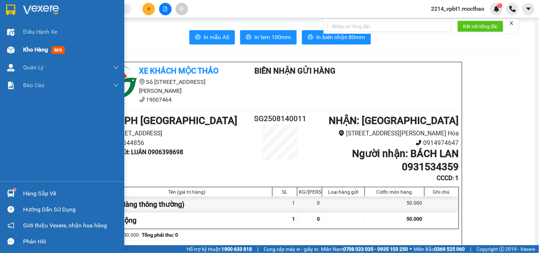
click at [33, 47] on span "Kho hàng" at bounding box center [35, 49] width 25 height 7
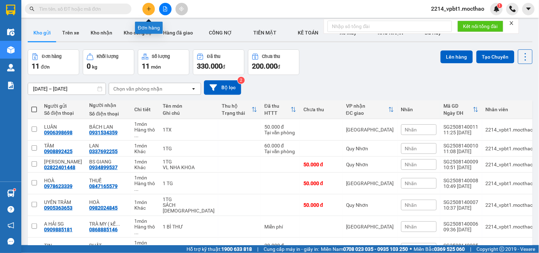
click at [145, 11] on button at bounding box center [148, 9] width 12 height 12
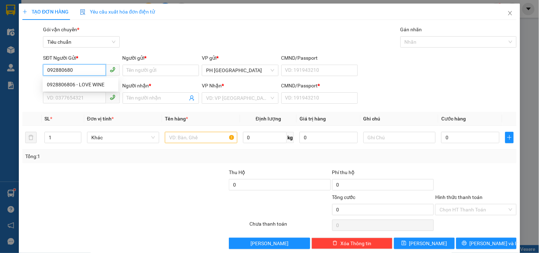
type input "0928806806"
drag, startPoint x: 89, startPoint y: 78, endPoint x: 86, endPoint y: 82, distance: 5.5
click at [89, 81] on div "0928806806 - LOVE WINE" at bounding box center [81, 84] width 76 height 11
type input "LOVE WINE"
type input "0378997939"
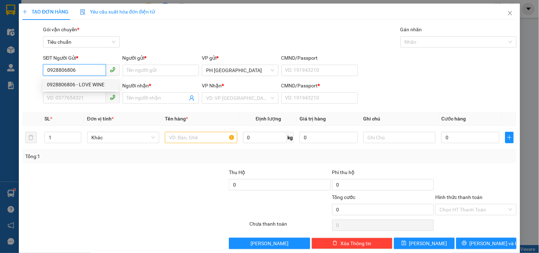
type input "NGỌC"
type input "1"
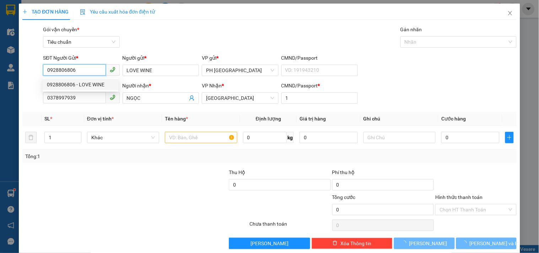
type input "90.000"
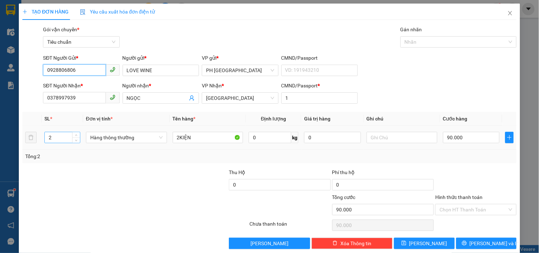
type input "0928806806"
click at [58, 136] on input "2" at bounding box center [62, 137] width 35 height 11
type input "3"
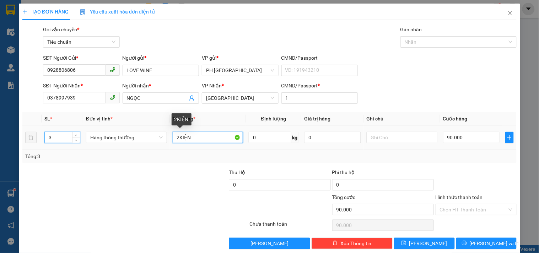
click at [179, 137] on input "2KIỆN" at bounding box center [208, 137] width 71 height 11
type input "0"
type input "3KIỆN"
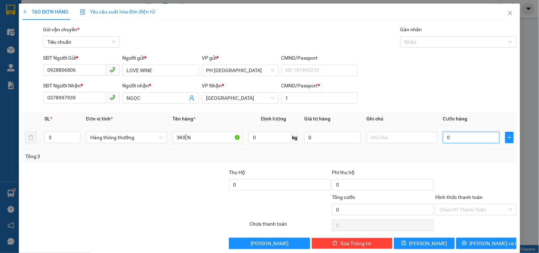
click at [461, 136] on input "0" at bounding box center [471, 137] width 57 height 11
type input "1"
type input "11"
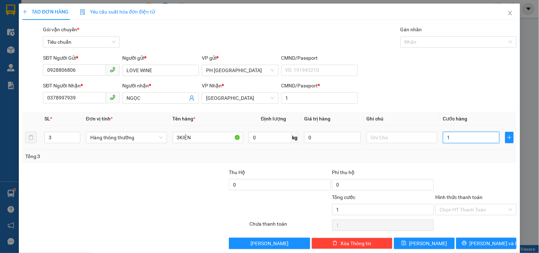
type input "11"
type input "110"
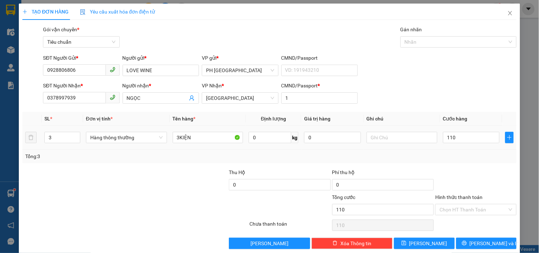
type input "110.000"
click at [396, 87] on div "SĐT Người Nhận * 0378997939 Người nhận * NGỌC VP Nhận * Tuy Hòa CMND/Passport *…" at bounding box center [280, 94] width 476 height 25
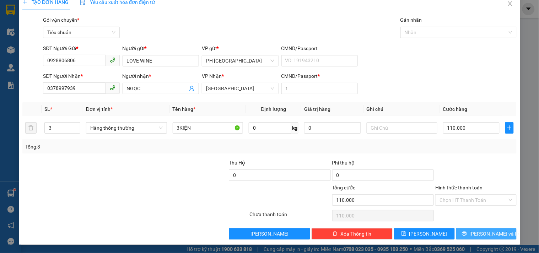
click at [456, 237] on button "[PERSON_NAME] và In" at bounding box center [486, 233] width 60 height 11
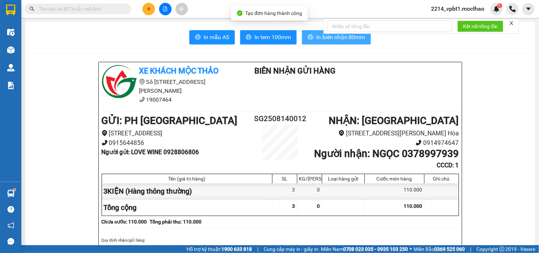
click at [310, 33] on button "In biên nhận 80mm" at bounding box center [336, 37] width 69 height 14
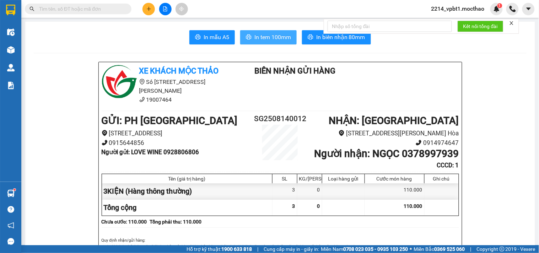
click at [254, 34] on span "In tem 100mm" at bounding box center [272, 37] width 37 height 9
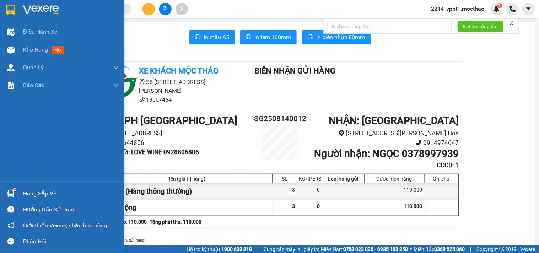
drag, startPoint x: 25, startPoint y: 51, endPoint x: 211, endPoint y: 5, distance: 190.9
click at [26, 52] on span "Kho hàng" at bounding box center [35, 49] width 25 height 7
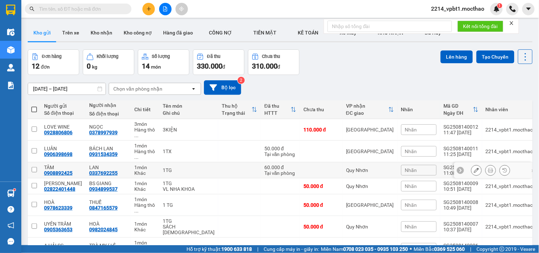
scroll to position [69, 0]
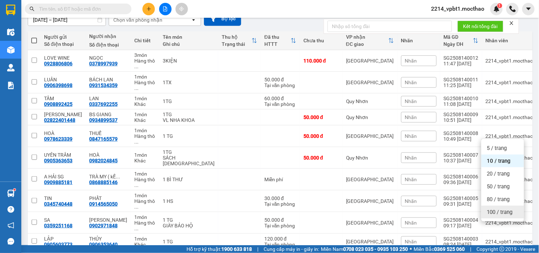
click at [499, 213] on span "100 / trang" at bounding box center [500, 211] width 26 height 7
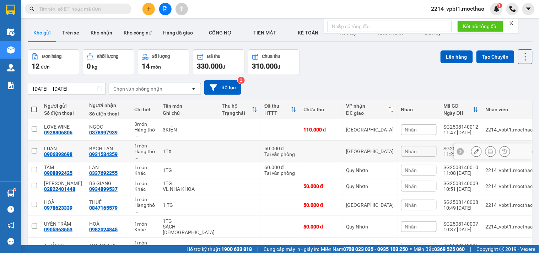
scroll to position [118, 0]
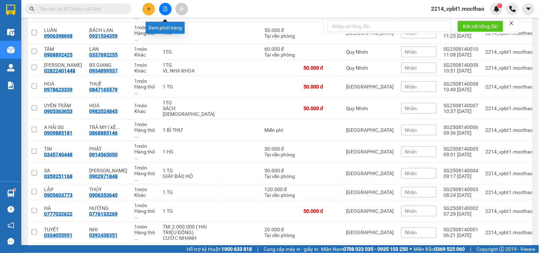
click at [164, 5] on button at bounding box center [165, 9] width 12 height 12
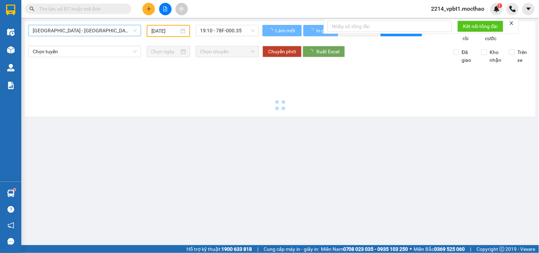
click at [100, 29] on span "Sài Gòn - Tuy Hòa" at bounding box center [85, 30] width 104 height 11
type input "[DATE]"
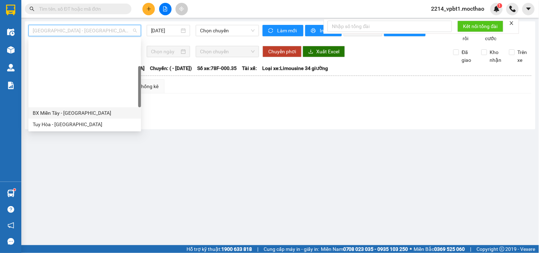
scroll to position [79, 0]
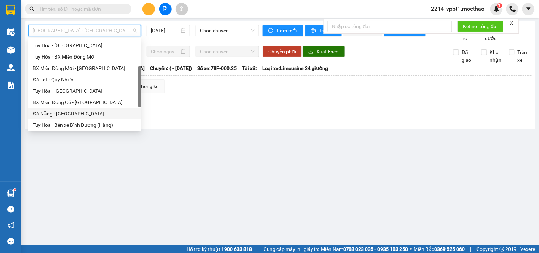
click at [53, 114] on div "Đà Nẵng - Tuy Hoà" at bounding box center [85, 114] width 104 height 8
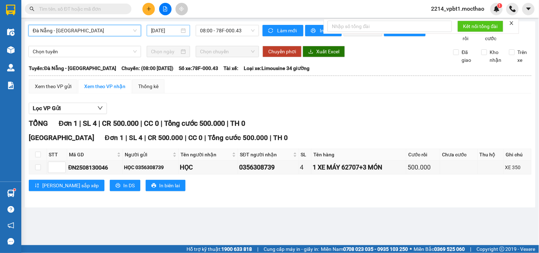
click at [165, 28] on input "[DATE]" at bounding box center [165, 31] width 29 height 8
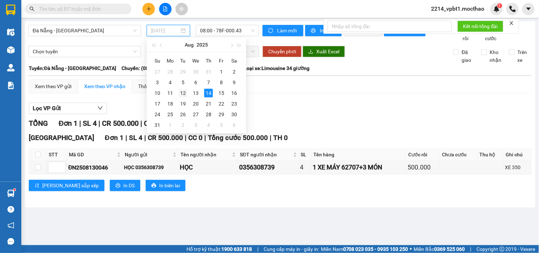
click at [186, 93] on div "12" at bounding box center [183, 93] width 9 height 9
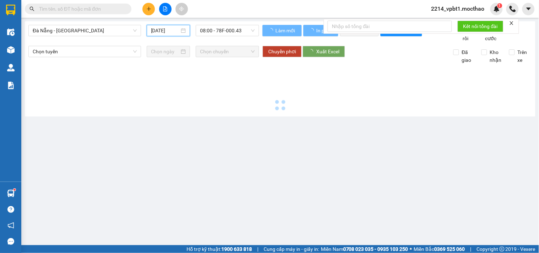
type input "12/08/2025"
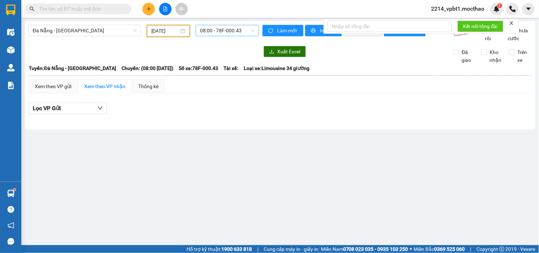
click at [227, 29] on span "08:00 - 78F-000.43" at bounding box center [227, 30] width 55 height 11
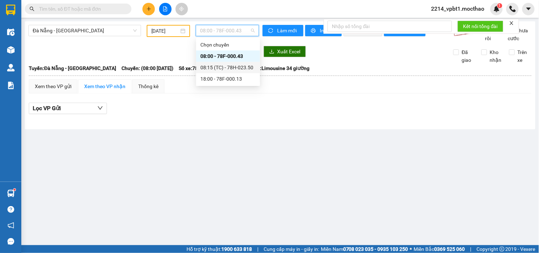
click at [221, 65] on div "08:15 (TC) - 78H-023.50" at bounding box center [227, 68] width 55 height 8
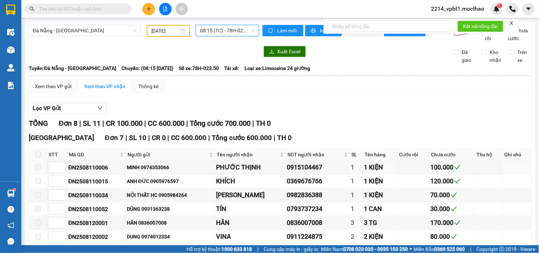
scroll to position [125, 0]
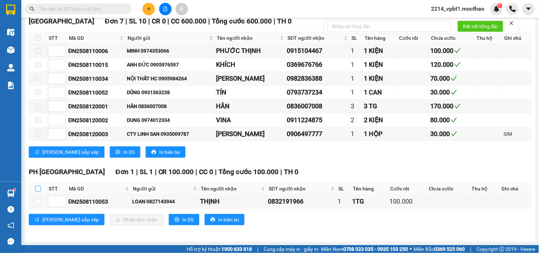
click at [40, 189] on input "checkbox" at bounding box center [38, 189] width 6 height 6
checkbox input "true"
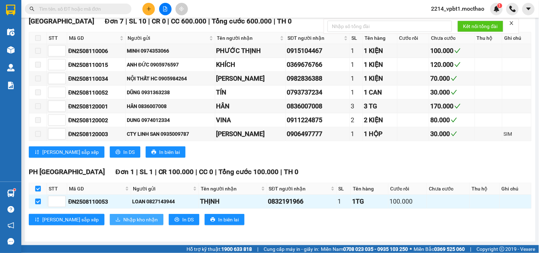
click at [123, 219] on span "Nhập kho nhận" at bounding box center [140, 220] width 34 height 8
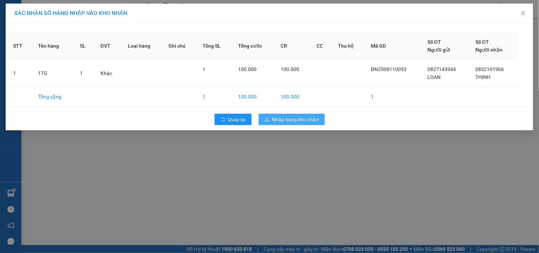
click at [304, 122] on span "Nhập hàng kho nhận" at bounding box center [295, 119] width 47 height 8
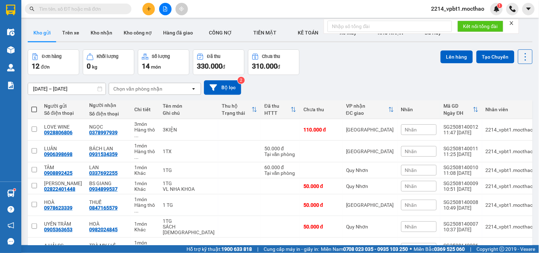
click at [512, 23] on icon "close" at bounding box center [512, 23] width 4 height 4
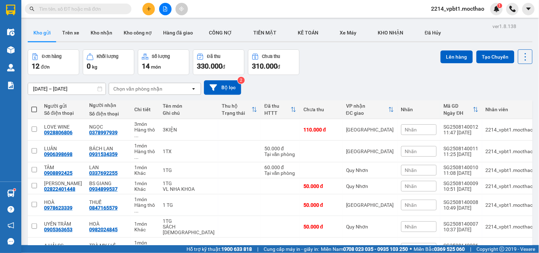
click at [105, 12] on input "text" at bounding box center [81, 9] width 84 height 8
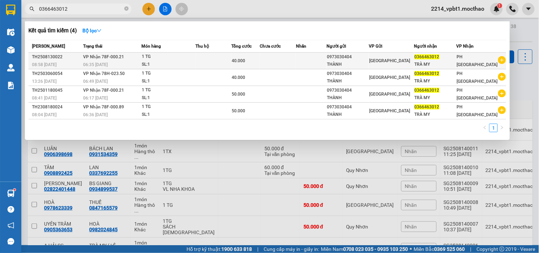
type input "0366463012"
click at [349, 62] on div "THÀNH" at bounding box center [348, 64] width 42 height 7
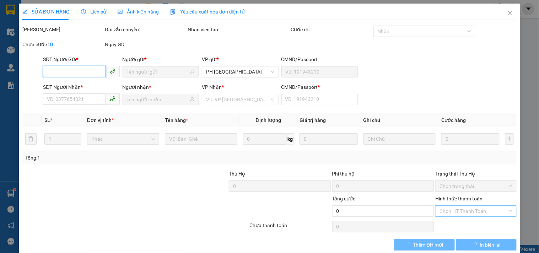
scroll to position [11, 0]
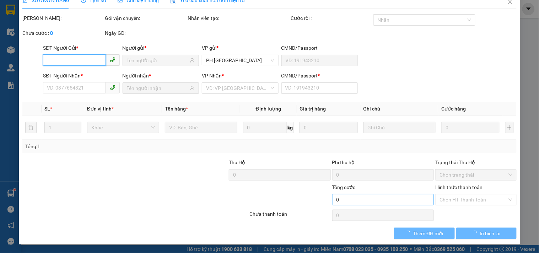
type input "0973030404"
type input "THÀNH"
type input "0366463012"
type input "TRÀ MY"
type input "1"
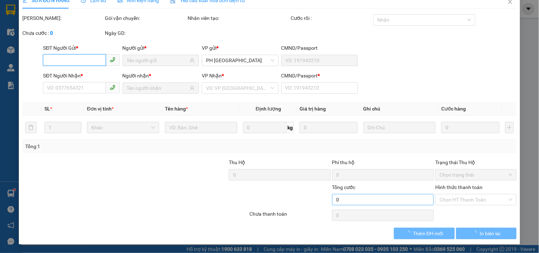
type input "40.000"
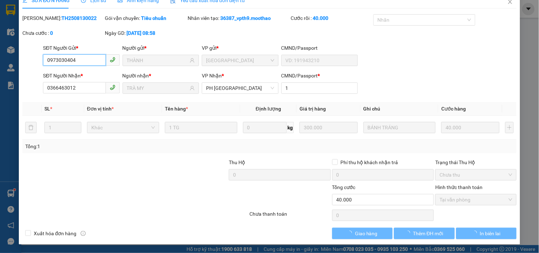
checkbox input "true"
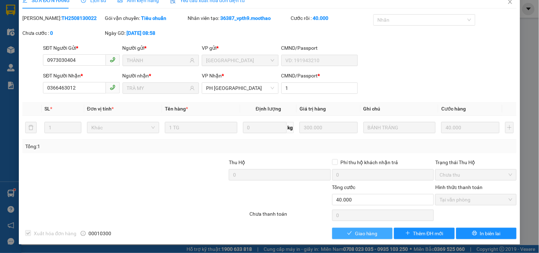
click at [378, 231] on button "Giao hàng" at bounding box center [362, 233] width 60 height 11
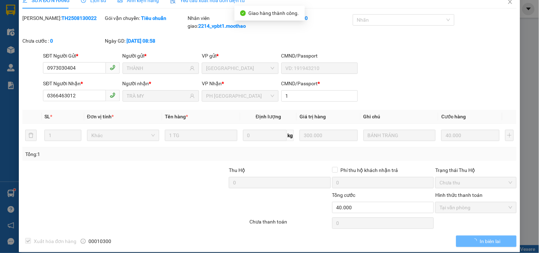
scroll to position [0, 0]
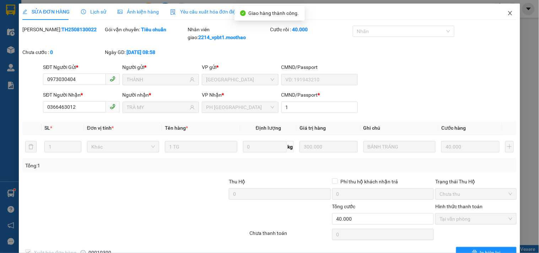
click at [507, 12] on icon "close" at bounding box center [510, 13] width 6 height 6
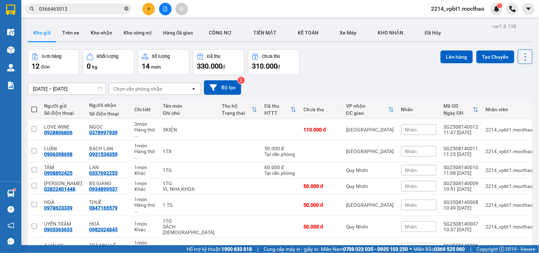
click at [128, 9] on icon "close-circle" at bounding box center [126, 8] width 4 height 4
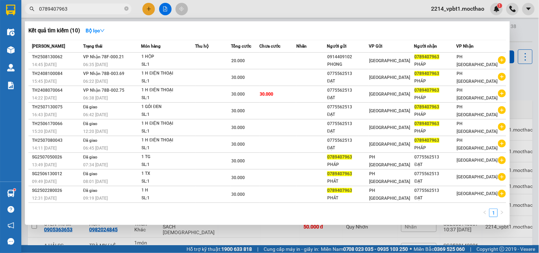
type input "0789407963"
click at [147, 11] on div at bounding box center [269, 126] width 539 height 253
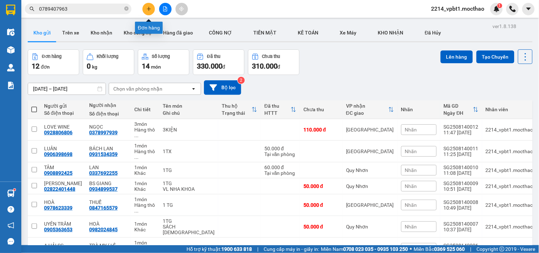
click at [147, 11] on button at bounding box center [148, 9] width 12 height 12
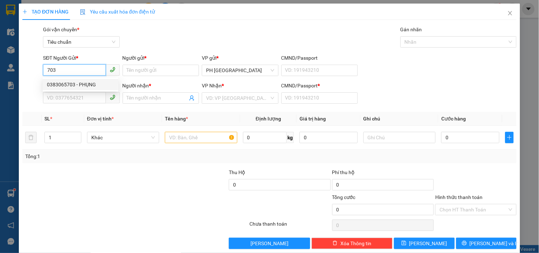
click at [88, 87] on div "0383065703 - PHỤNG" at bounding box center [80, 85] width 67 height 8
type input "0383065703"
type input "PHỤNG"
type input "0772288228"
type input "TIẾN"
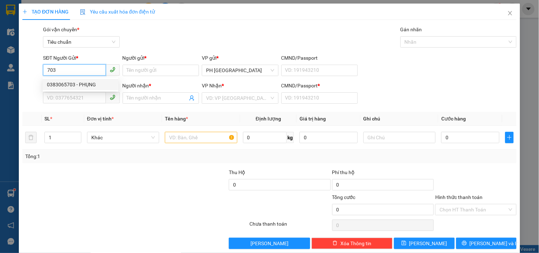
type input "1"
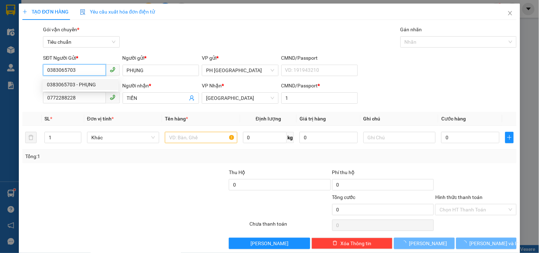
type input "1.050.000"
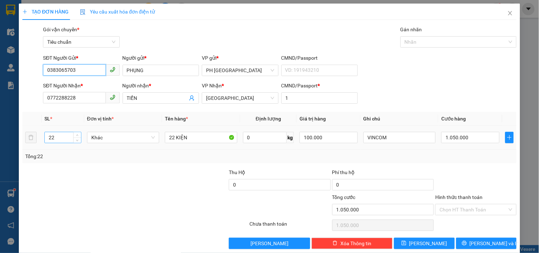
type input "0383065703"
drag, startPoint x: 57, startPoint y: 140, endPoint x: 0, endPoint y: 178, distance: 68.1
click at [0, 173] on div "TẠO ĐƠN HÀNG Yêu cầu xuất hóa đơn điện tử Transit Pickup Surcharge Ids Transit …" at bounding box center [269, 126] width 539 height 253
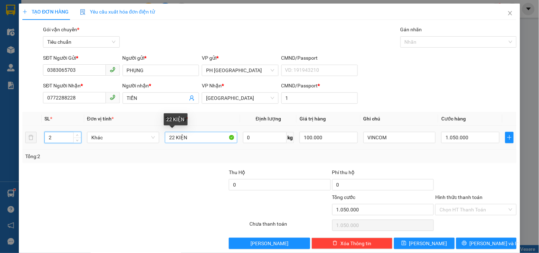
type input "2"
drag, startPoint x: 173, startPoint y: 138, endPoint x: 134, endPoint y: 153, distance: 41.6
click at [134, 153] on div "SL * Đơn vị tính * Tên hàng * Định lượng Giá trị hàng Ghi chú Cước hàng 2 Khác …" at bounding box center [269, 137] width 494 height 51
type input "0"
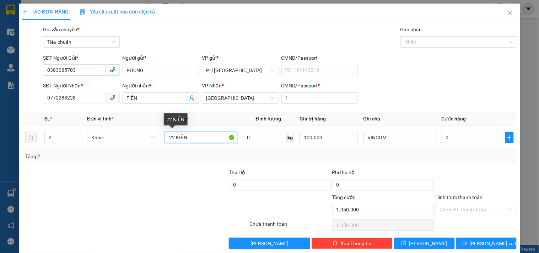
type input "0"
type input "2 KIỆN"
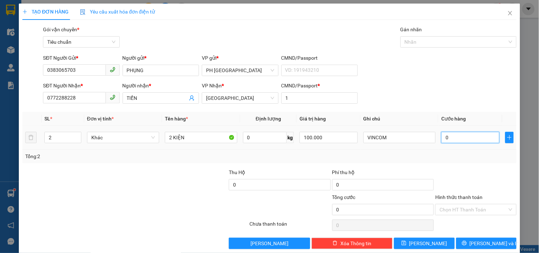
click at [458, 139] on input "0" at bounding box center [470, 137] width 58 height 11
type input "1"
type input "10"
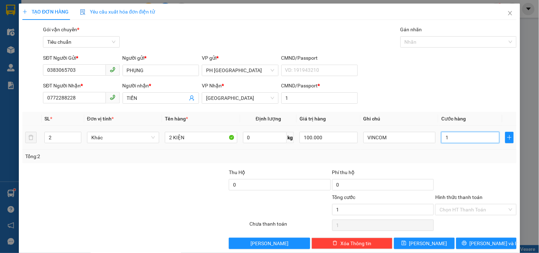
type input "10"
type input "100"
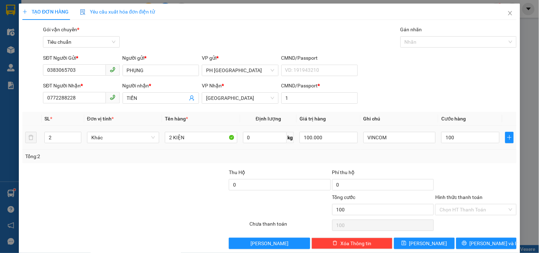
type input "100.000"
click at [461, 164] on div "Transit Pickup Surcharge Ids Transit Deliver Surcharge Ids Transit Deliver Surc…" at bounding box center [269, 137] width 494 height 223
drag, startPoint x: 390, startPoint y: 140, endPoint x: 335, endPoint y: 160, distance: 58.1
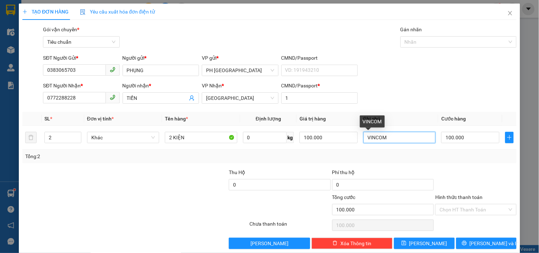
click at [336, 159] on div "SL * Đơn vị tính * Tên hàng * Định lượng Giá trị hàng Ghi chú Cước hàng 2 Khác …" at bounding box center [269, 137] width 494 height 51
type input "HÀNG ĐI GẤP"
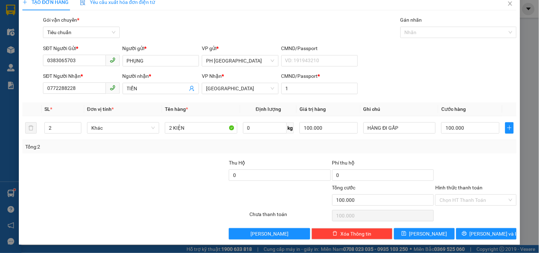
click at [456, 192] on div "Hình thức thanh toán" at bounding box center [475, 189] width 81 height 11
click at [461, 199] on input "Hình thức thanh toán" at bounding box center [472, 200] width 67 height 11
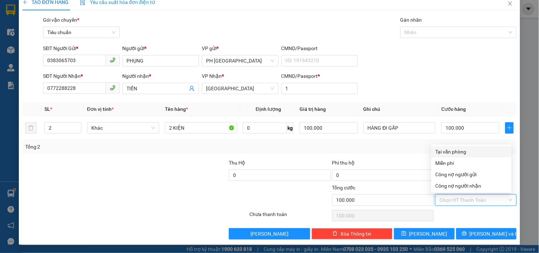
click at [445, 146] on div "Tại văn phòng" at bounding box center [471, 151] width 80 height 11
type input "0"
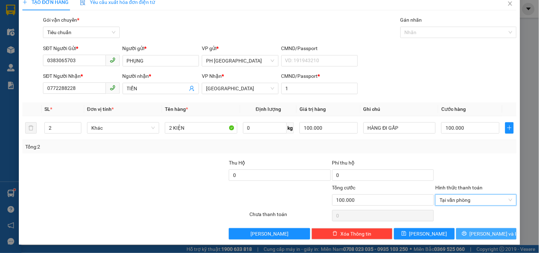
click at [474, 233] on button "[PERSON_NAME] và In" at bounding box center [486, 233] width 60 height 11
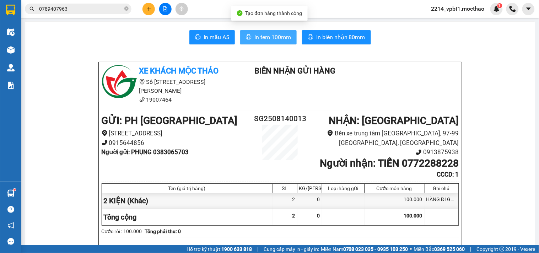
click at [280, 34] on span "In tem 100mm" at bounding box center [272, 37] width 37 height 9
